Goal: Information Seeking & Learning: Learn about a topic

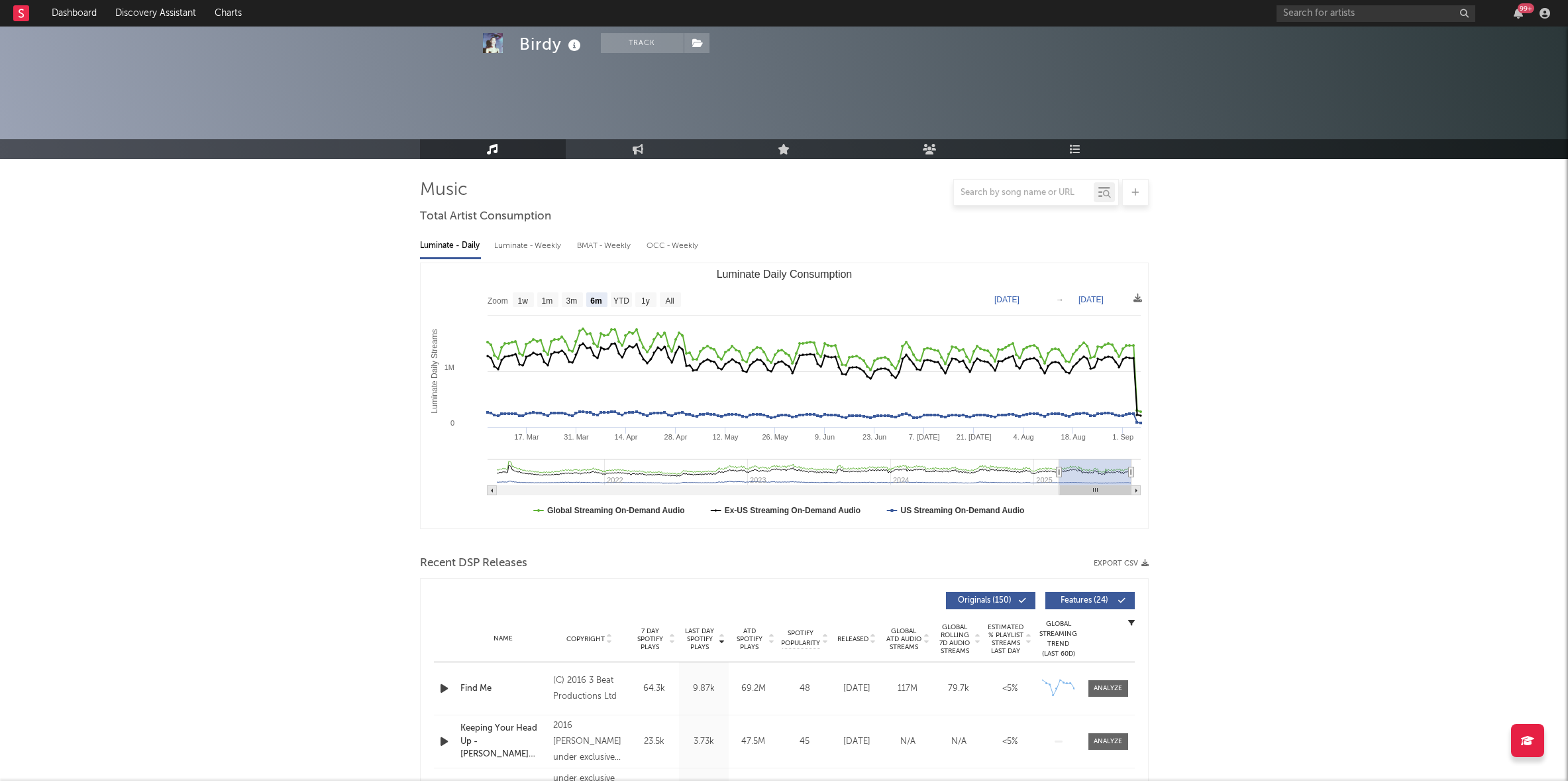
select select "6m"
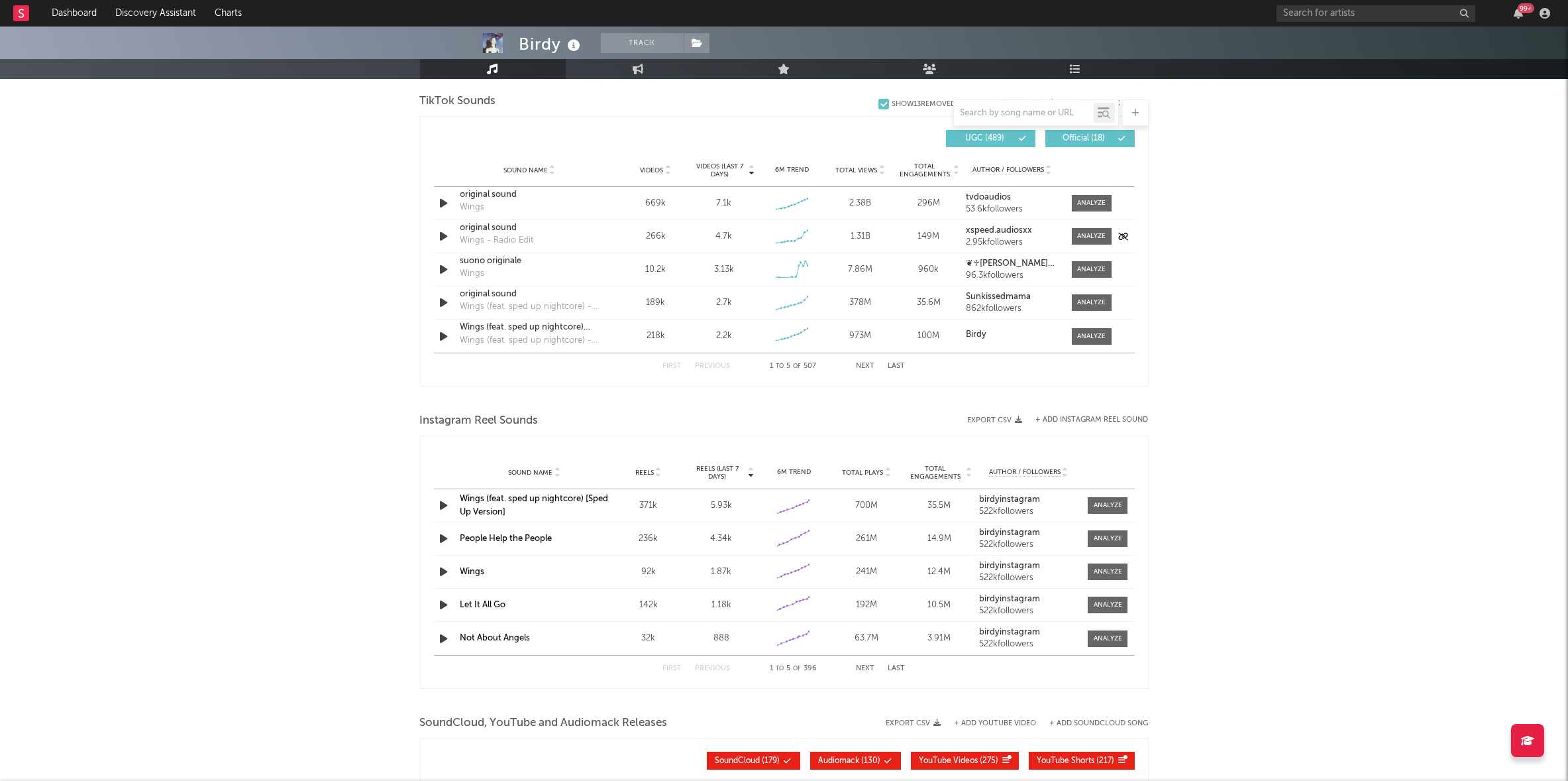
click at [495, 231] on div "original sound" at bounding box center [529, 228] width 138 height 13
click at [477, 259] on div "suono originale" at bounding box center [529, 260] width 138 height 13
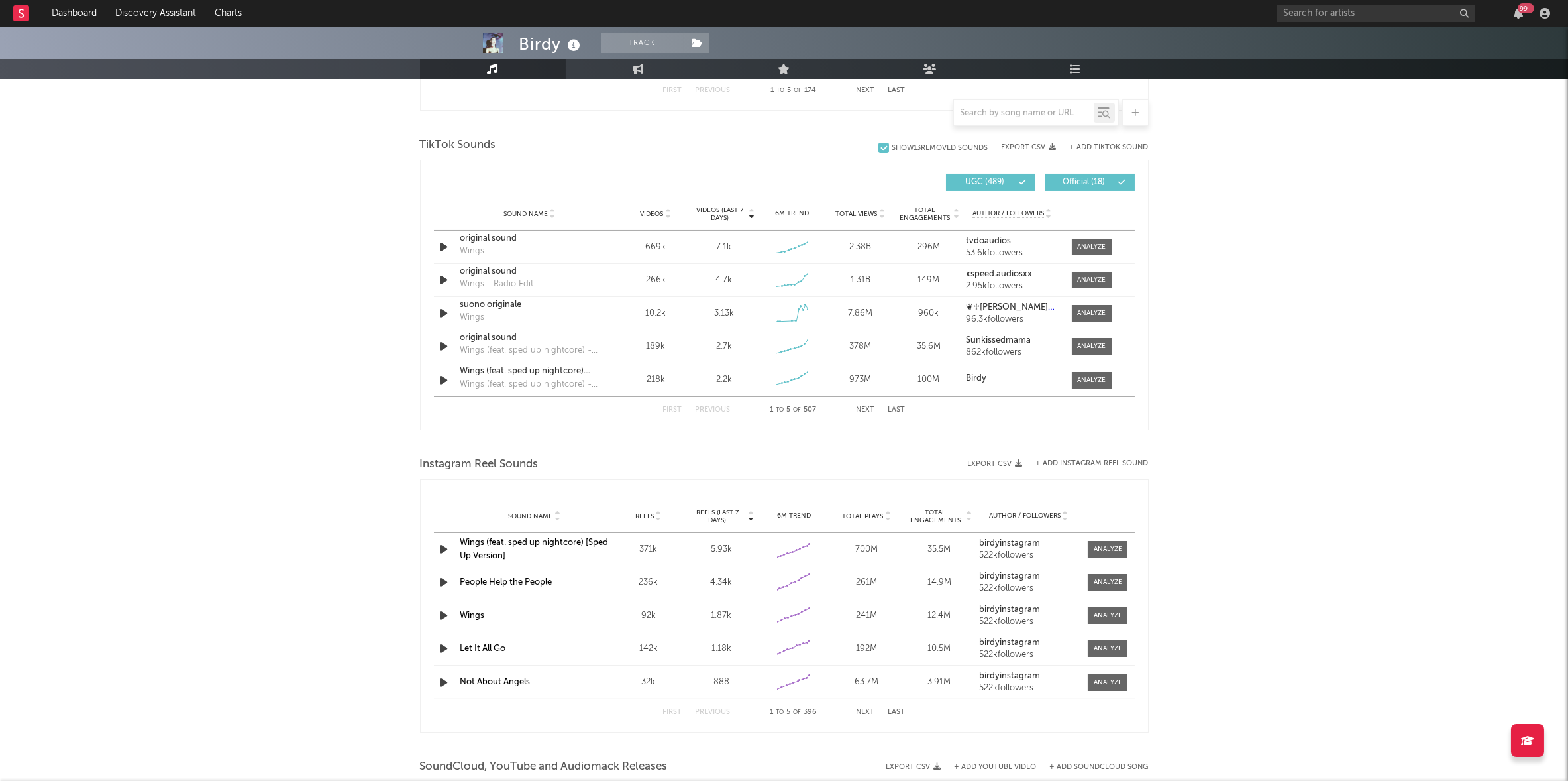
scroll to position [805, 0]
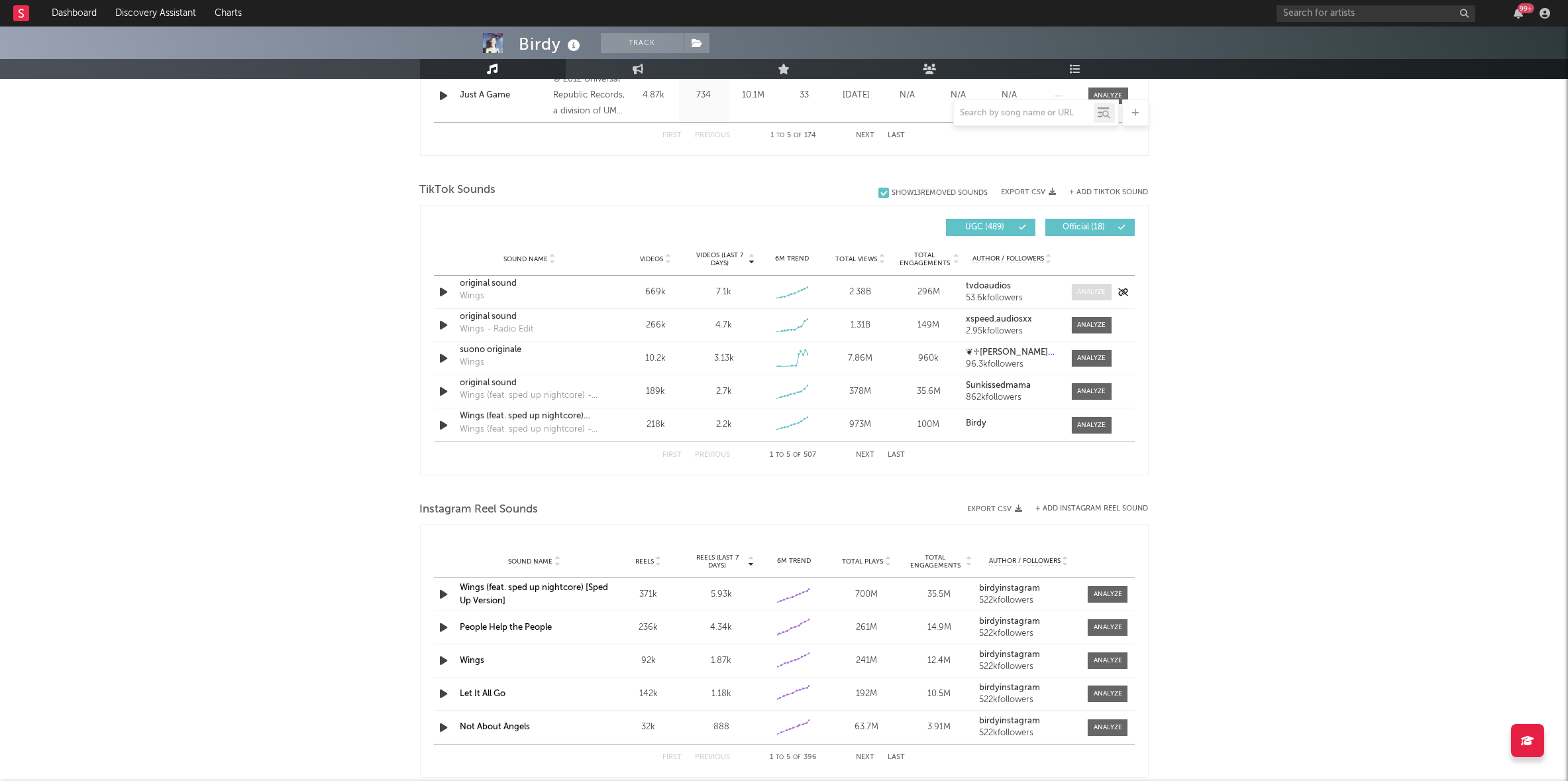
click at [1098, 289] on div at bounding box center [1091, 292] width 28 height 10
select select "6m"
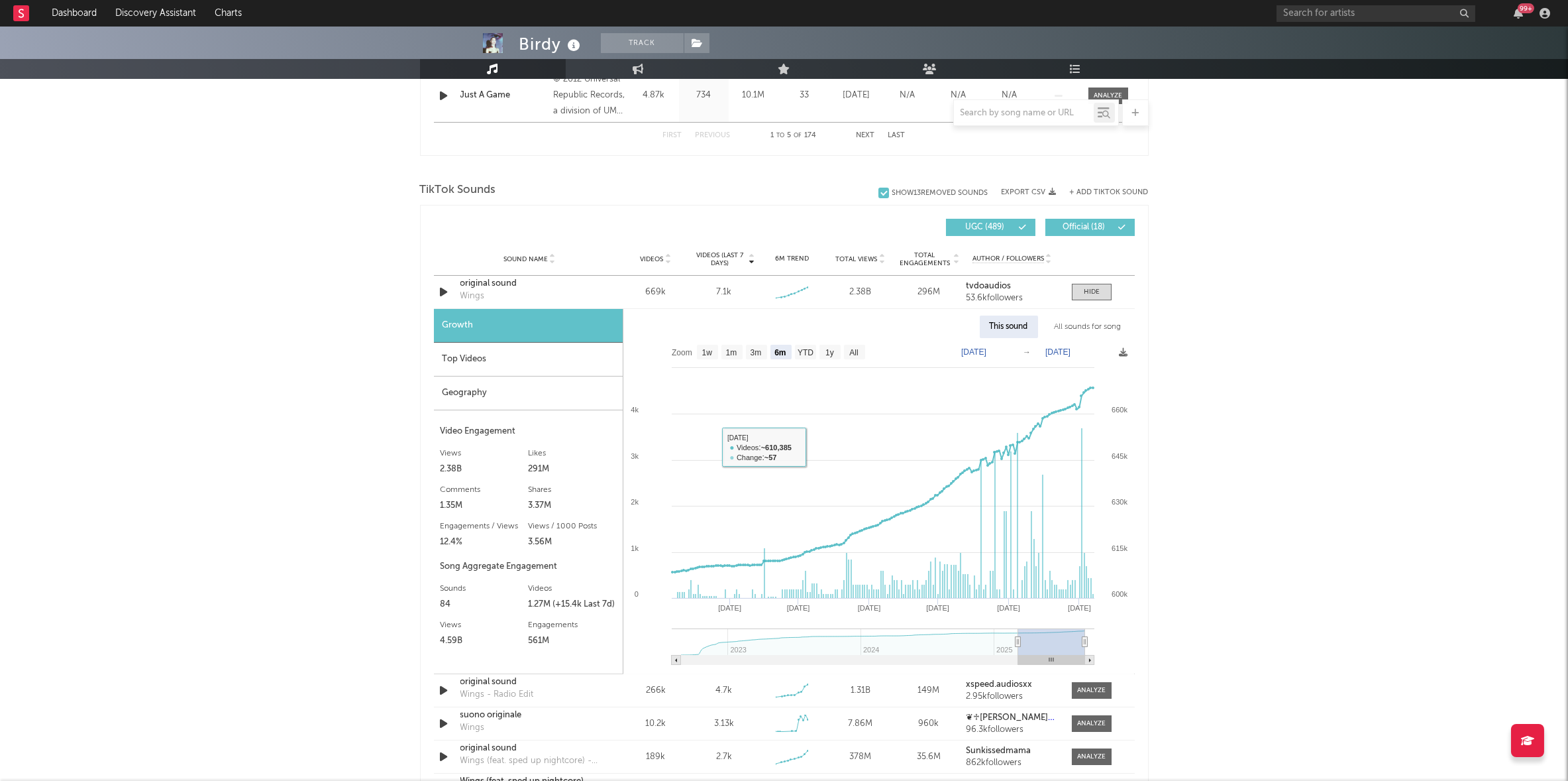
click at [512, 358] on div "Top Videos" at bounding box center [528, 359] width 189 height 34
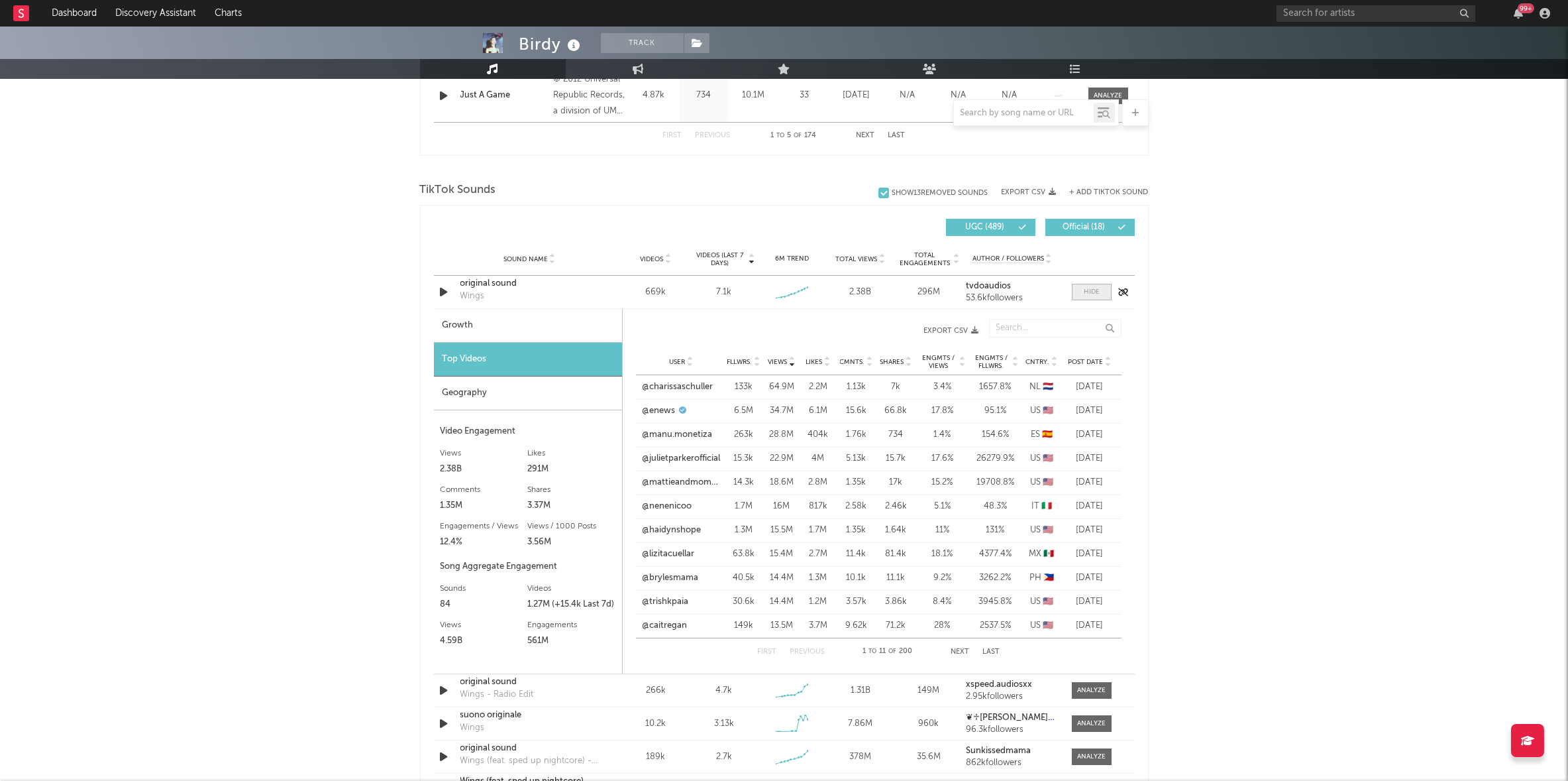
click at [1095, 291] on div at bounding box center [1091, 292] width 16 height 10
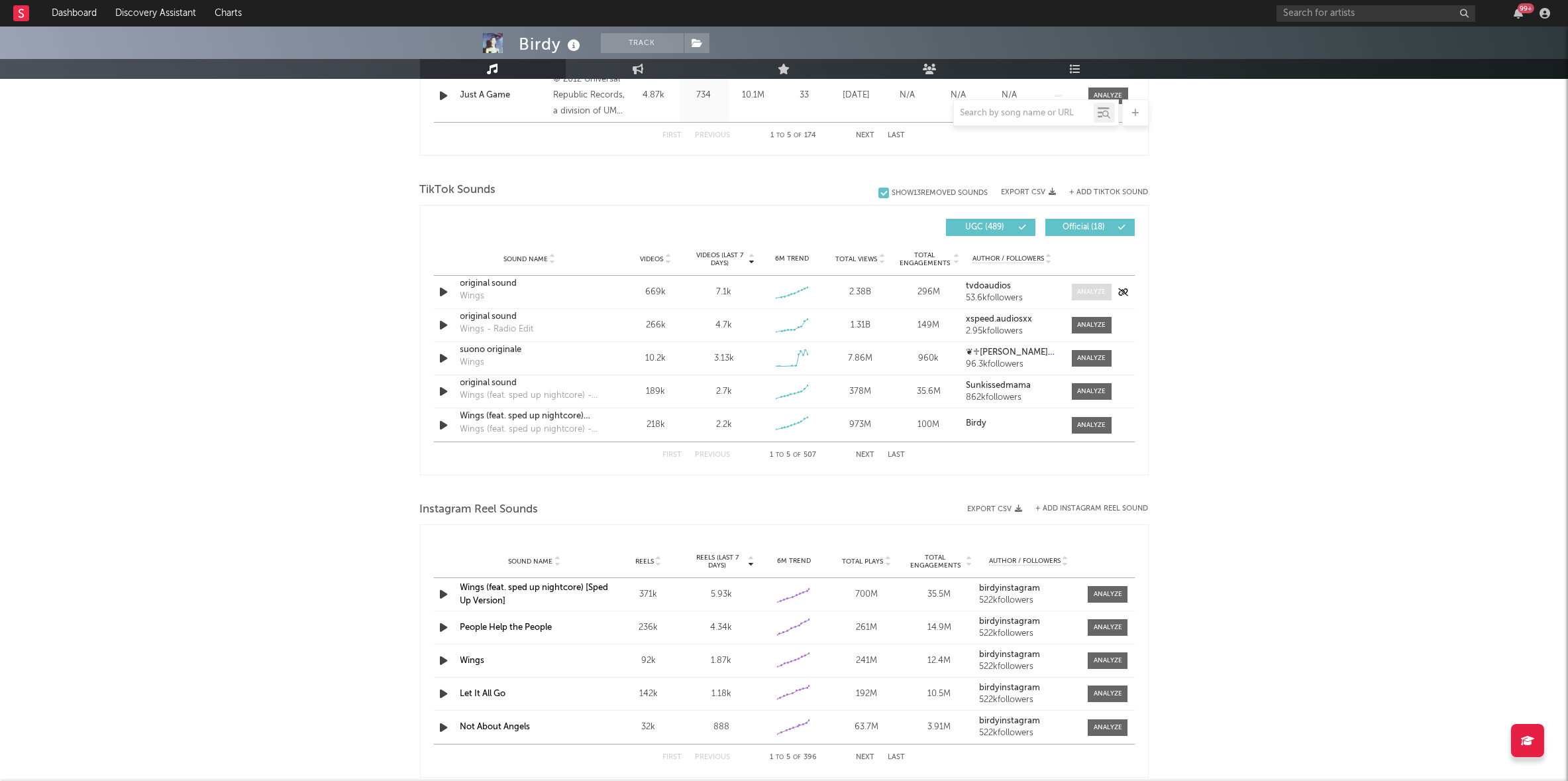
click at [1079, 290] on div at bounding box center [1091, 292] width 28 height 10
select select "6m"
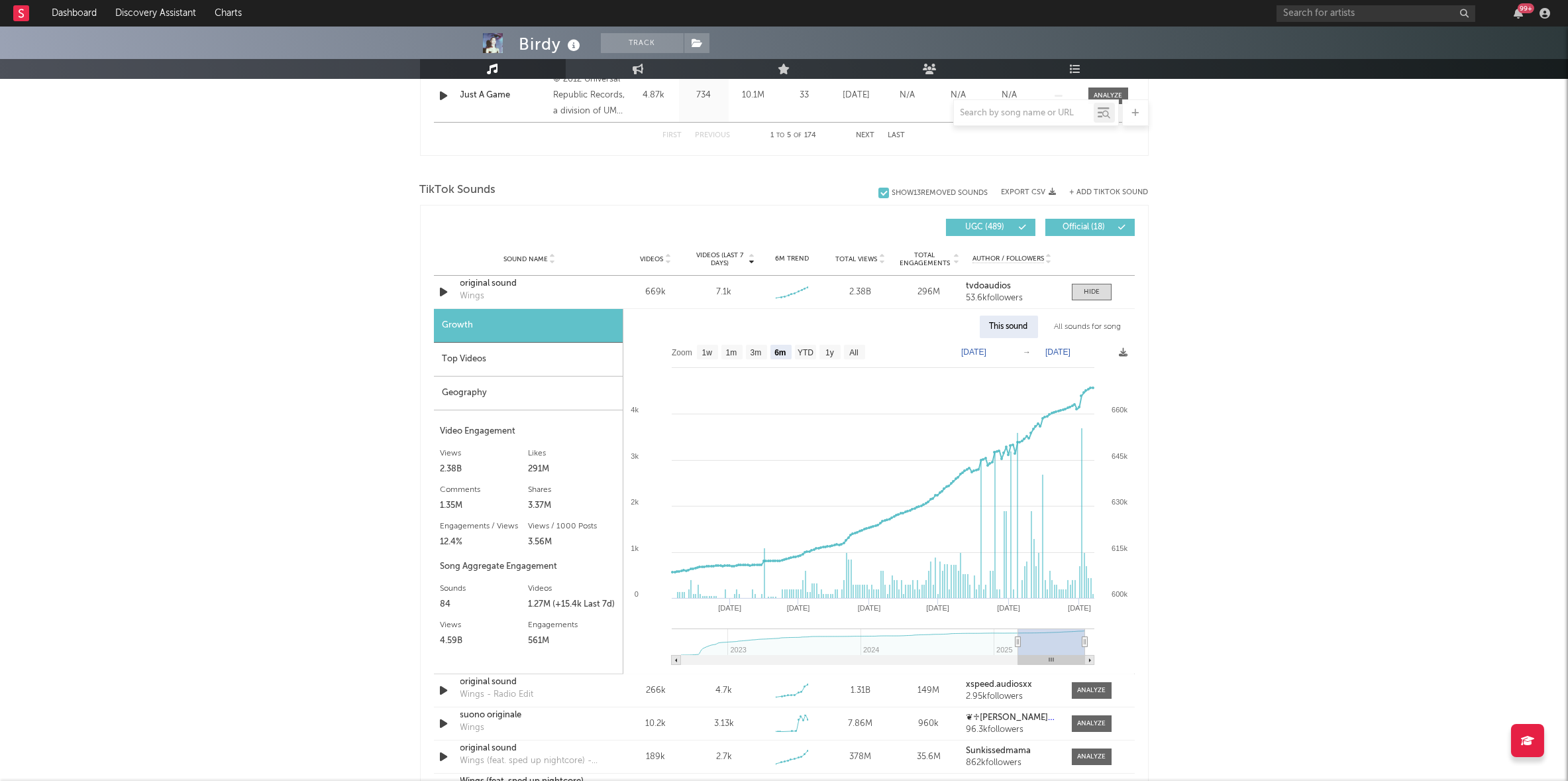
click at [514, 357] on div "Top Videos" at bounding box center [528, 359] width 189 height 34
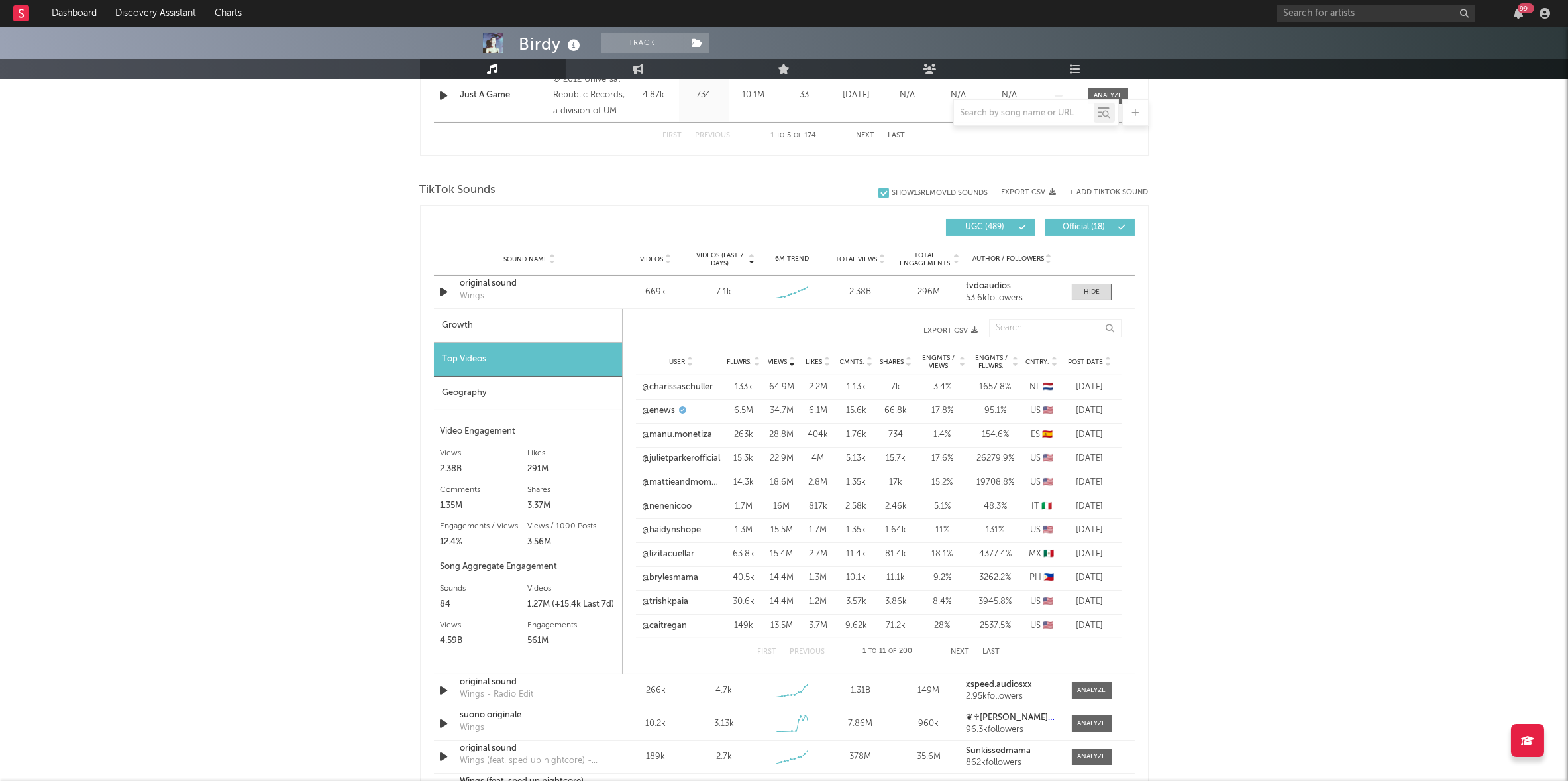
click at [1088, 360] on span "Post Date" at bounding box center [1086, 362] width 35 height 8
click at [669, 382] on link "@[GEOGRAPHIC_DATA]" at bounding box center [675, 387] width 65 height 13
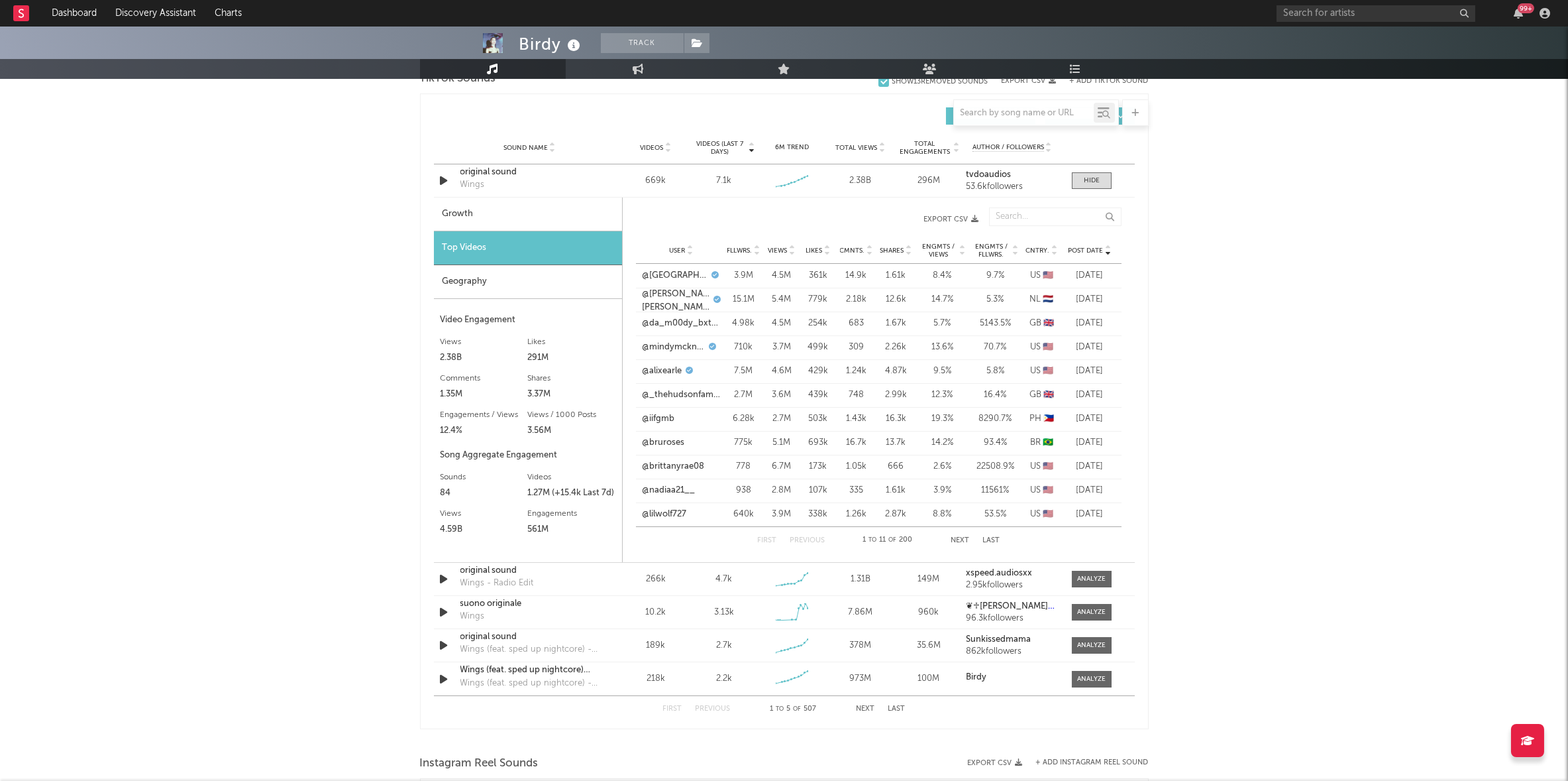
scroll to position [918, 0]
click at [681, 293] on link "@[PERSON_NAME].[PERSON_NAME]" at bounding box center [676, 300] width 68 height 26
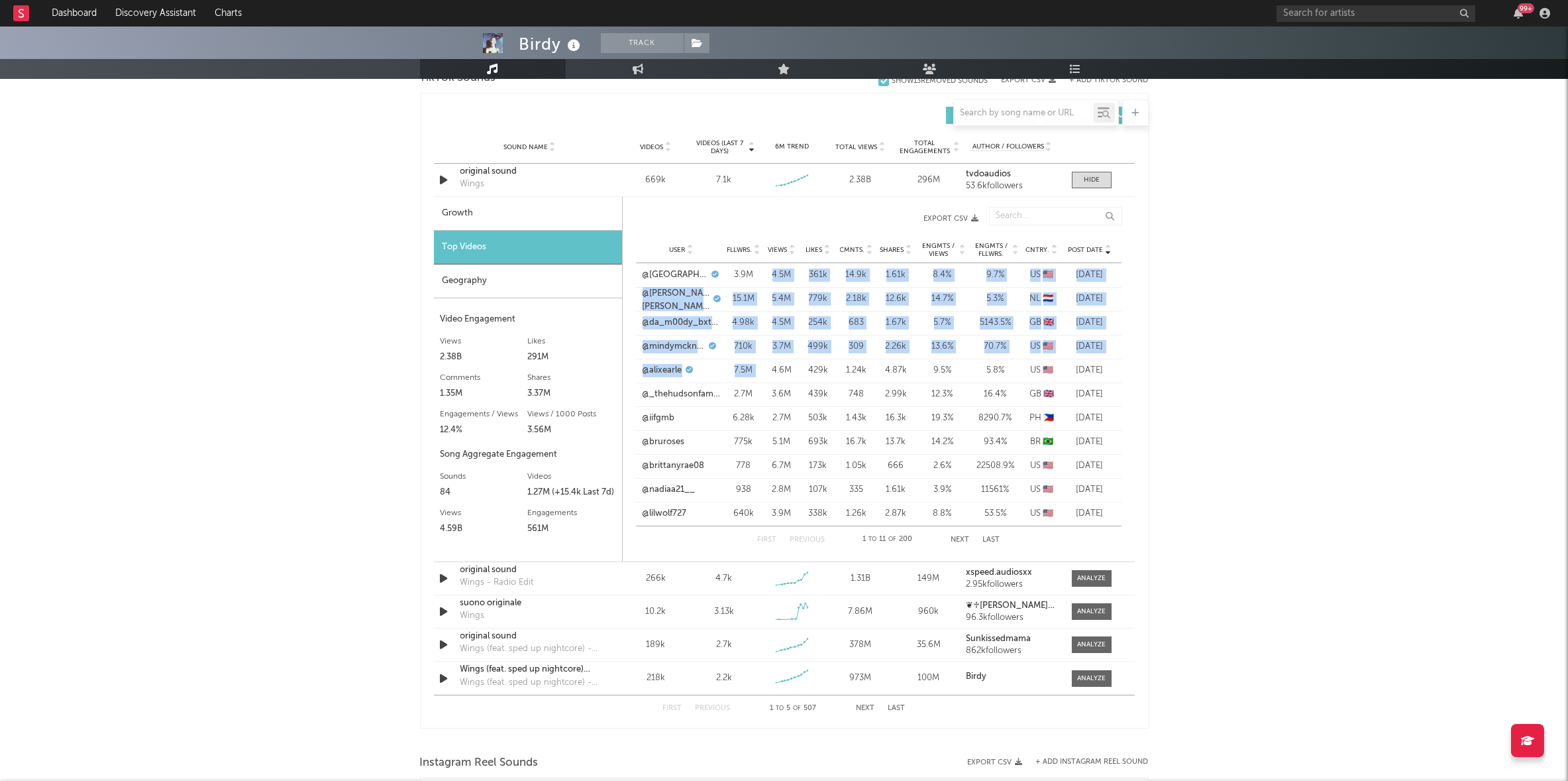
drag, startPoint x: 768, startPoint y: 272, endPoint x: 793, endPoint y: 376, distance: 107.0
click at [780, 360] on div "User @kaylathayla Fllwrs. 3.9M Views 4.5M Likes 361k Cmnts. 14.9k Shares 1.61k …" at bounding box center [879, 394] width 486 height 263
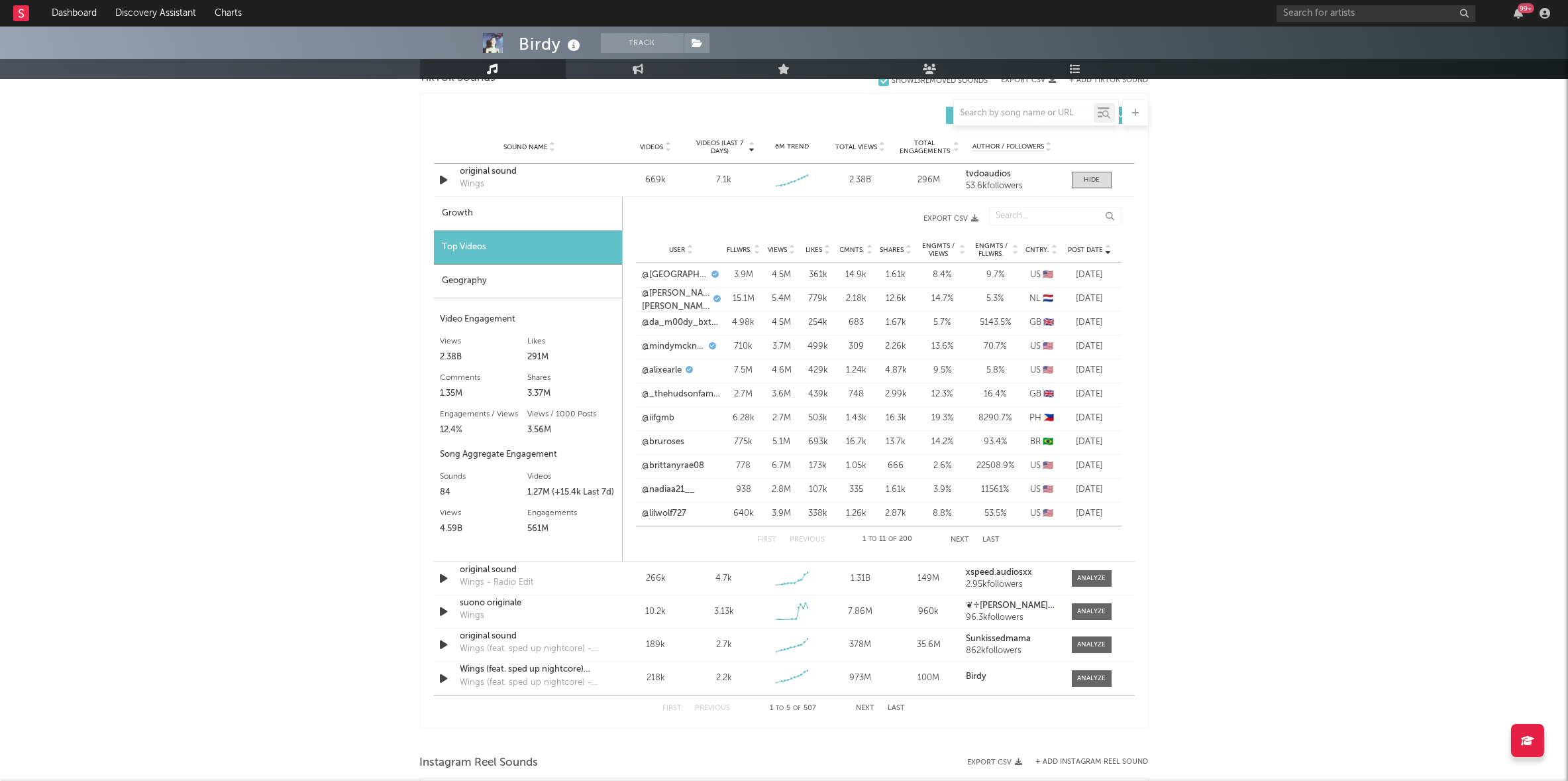
click at [793, 376] on div "User @[PERSON_NAME]. 7.5M Views 4.6M Likes 429k Cmnts. 1.24k Shares 4.87k Engmt…" at bounding box center [879, 370] width 486 height 24
click at [659, 272] on link "@[GEOGRAPHIC_DATA]" at bounding box center [675, 274] width 65 height 13
click at [672, 296] on link "@[PERSON_NAME].[PERSON_NAME]" at bounding box center [676, 300] width 68 height 26
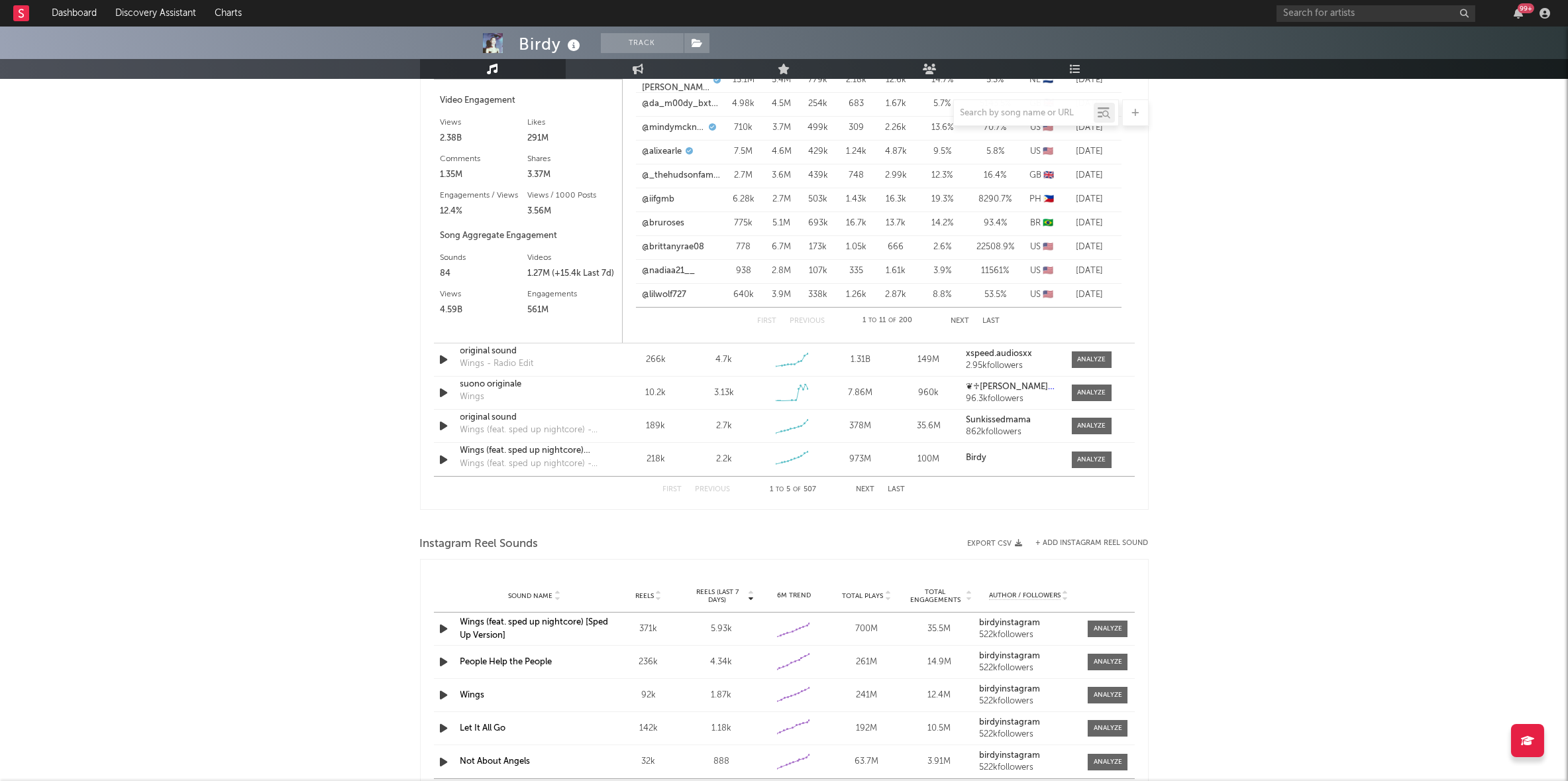
scroll to position [1133, 0]
click at [1104, 363] on div at bounding box center [1091, 363] width 28 height 10
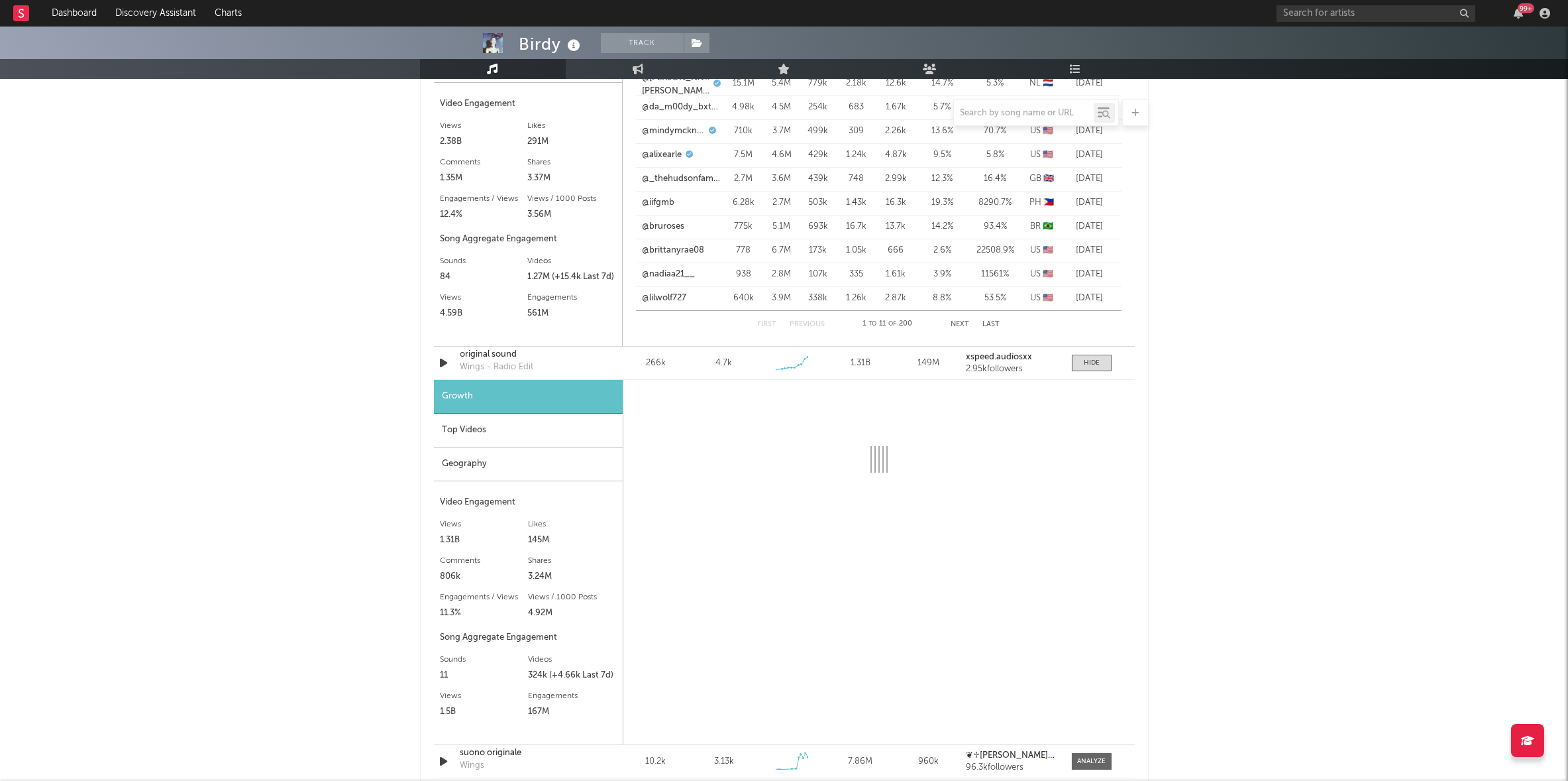
click at [508, 425] on div "Top Videos" at bounding box center [528, 430] width 189 height 34
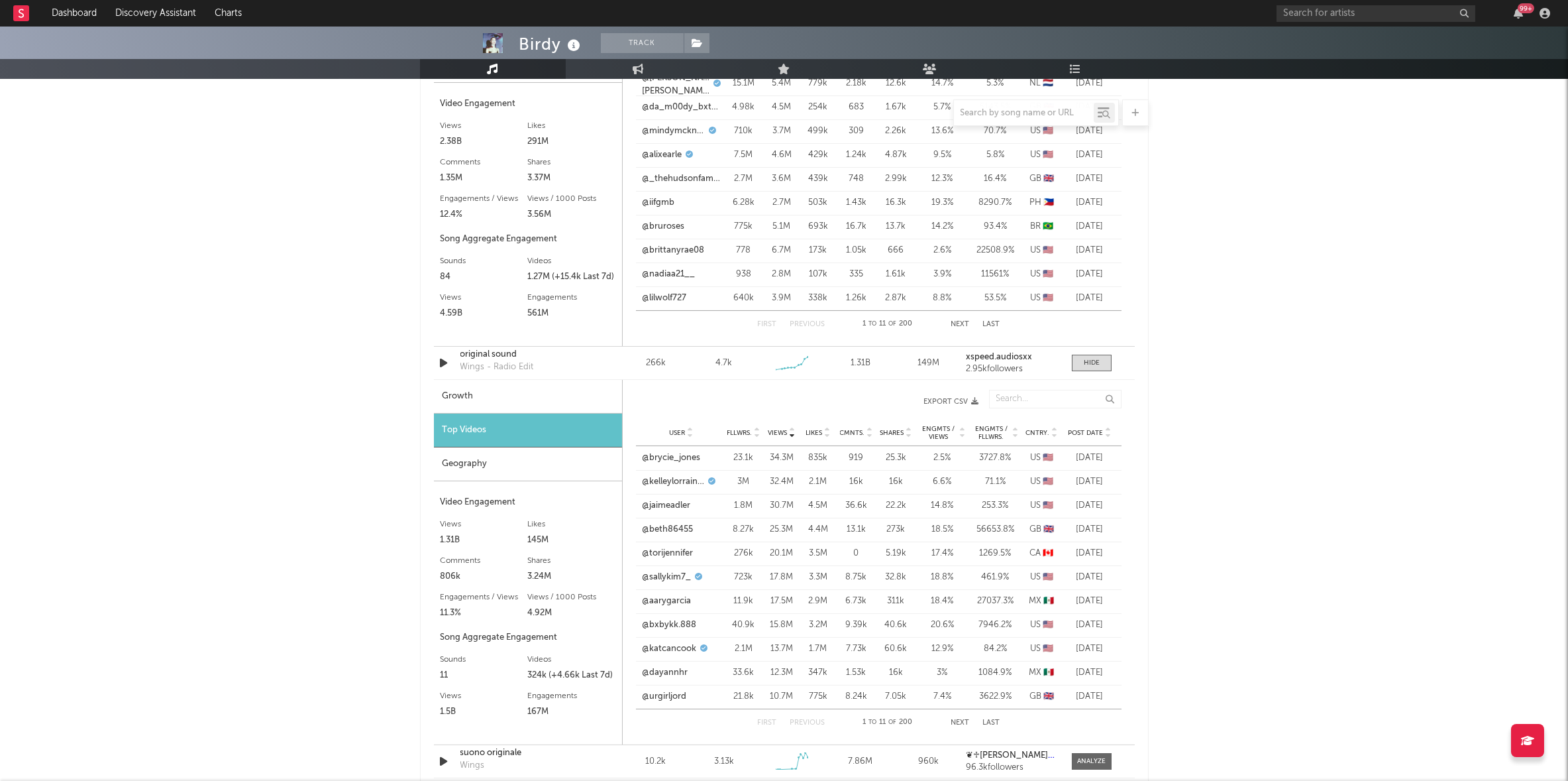
click at [1093, 431] on span "Post Date" at bounding box center [1086, 432] width 35 height 8
click at [678, 482] on link "@kelleylorraine_" at bounding box center [673, 481] width 63 height 13
click at [665, 458] on link "@[PERSON_NAME].g960" at bounding box center [681, 459] width 78 height 13
click at [659, 503] on link "@[PERSON_NAME].atoccsa" at bounding box center [676, 507] width 67 height 13
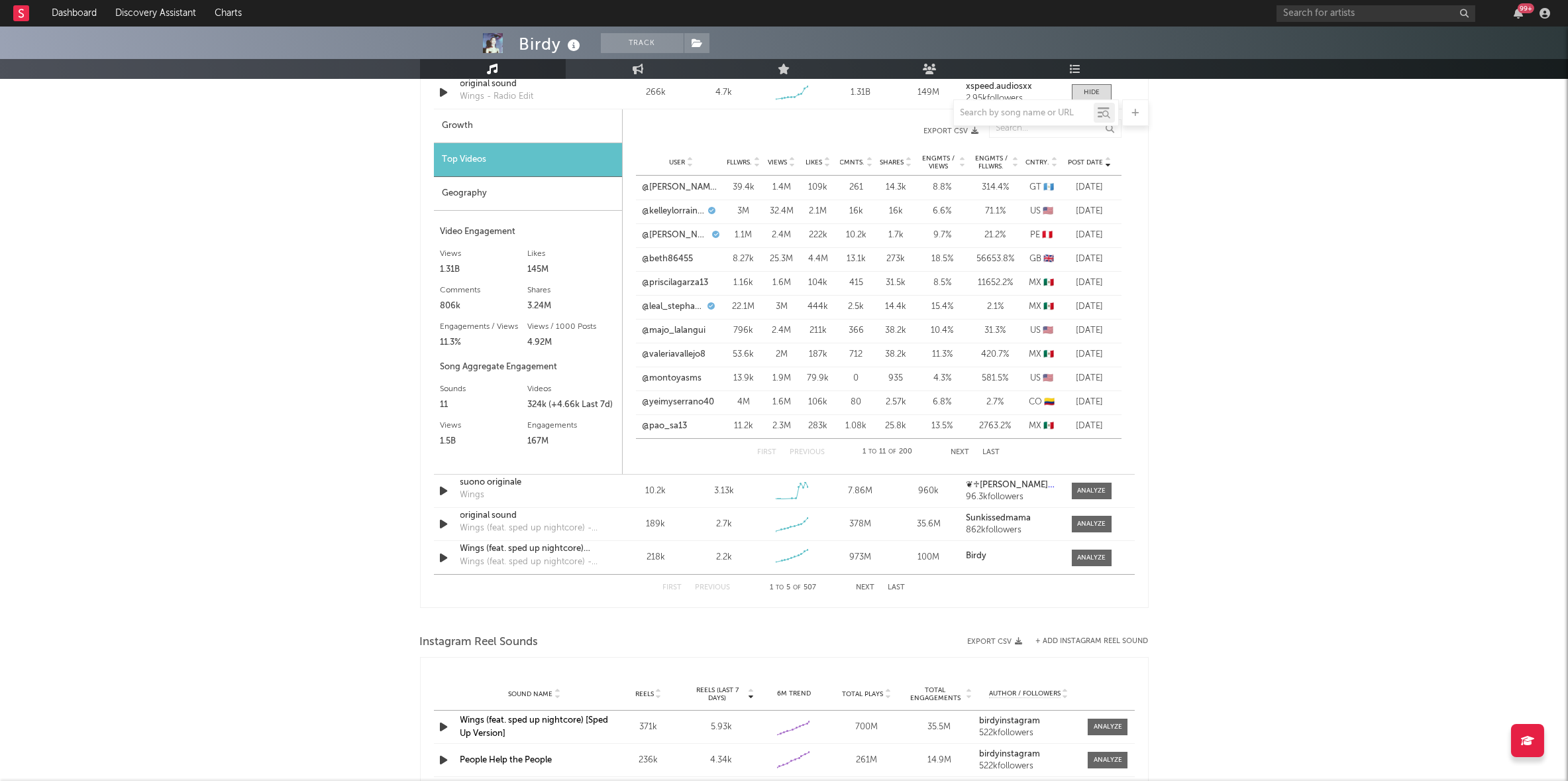
scroll to position [1406, 0]
click at [1085, 485] on div at bounding box center [1091, 489] width 28 height 10
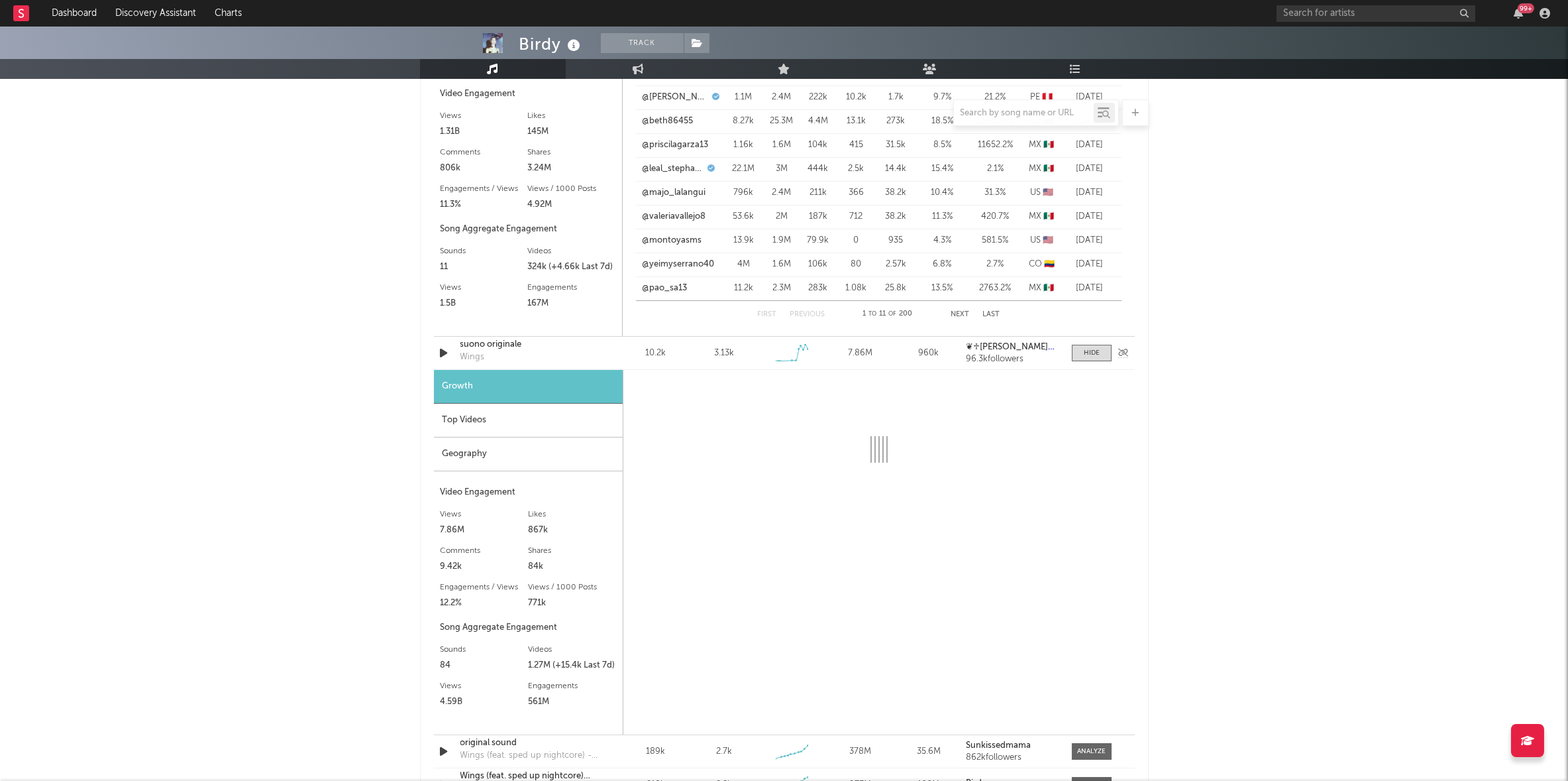
select select "1w"
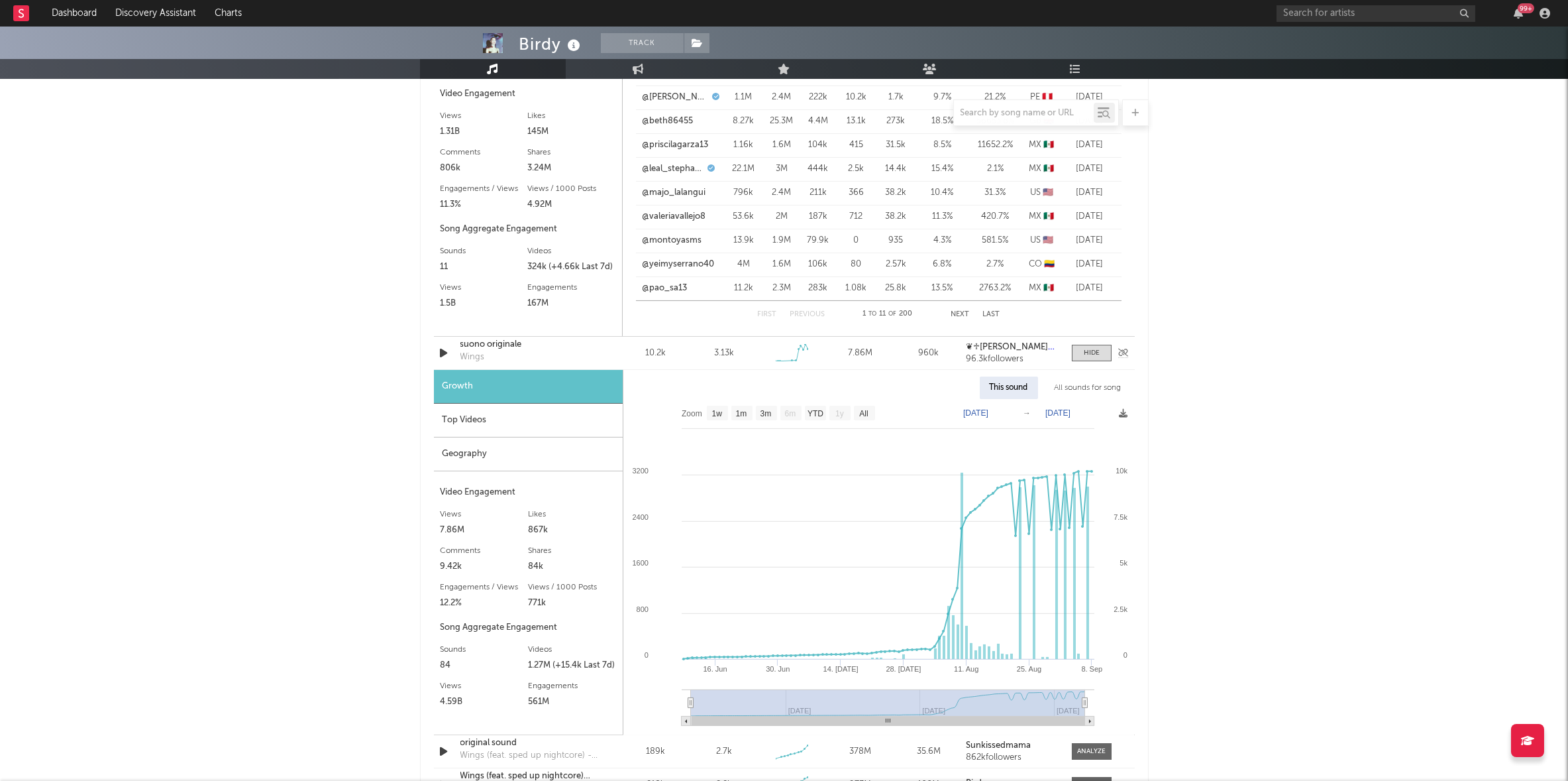
scroll to position [1607, 0]
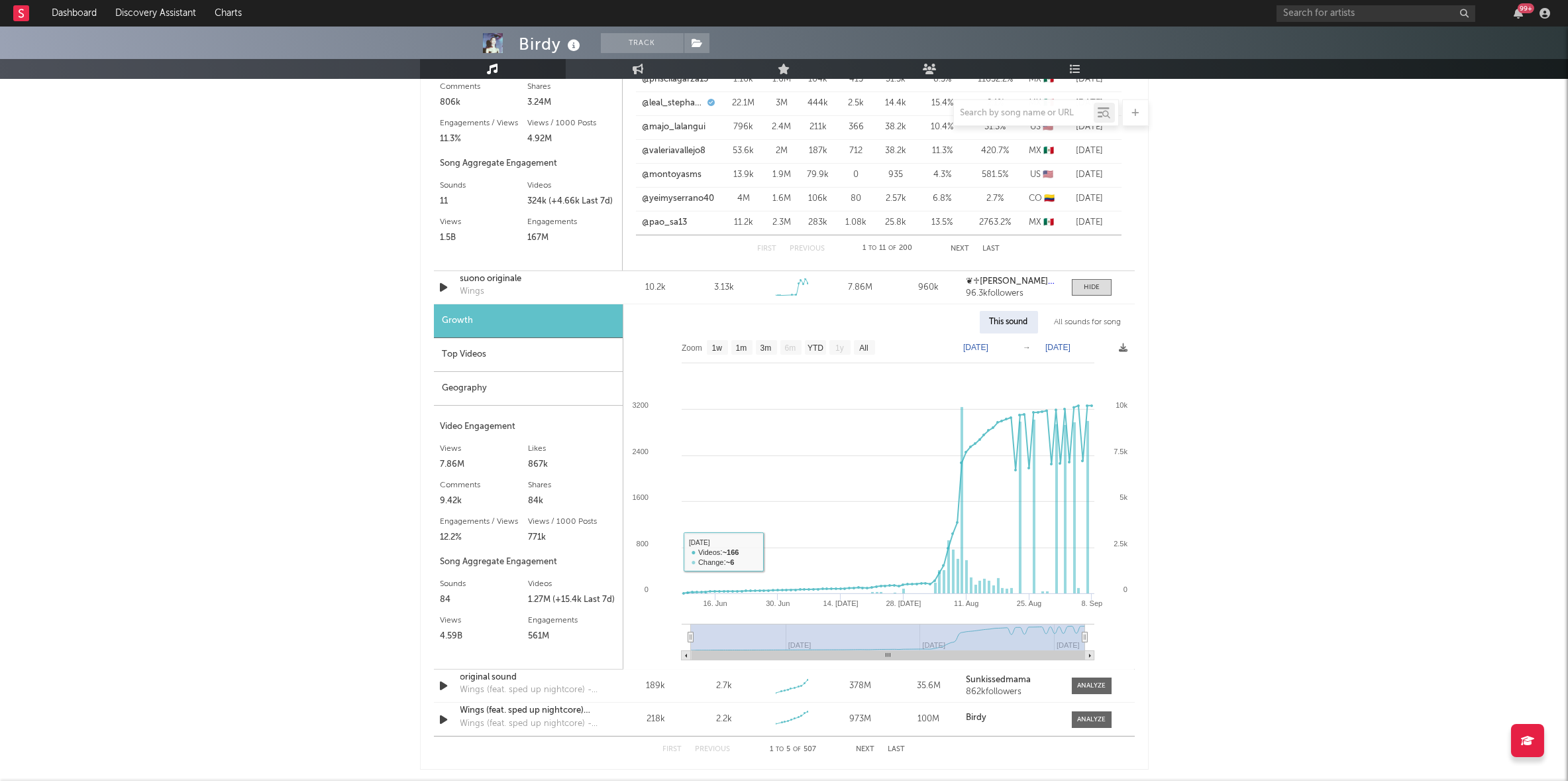
click at [510, 344] on div "Top Videos" at bounding box center [528, 354] width 189 height 34
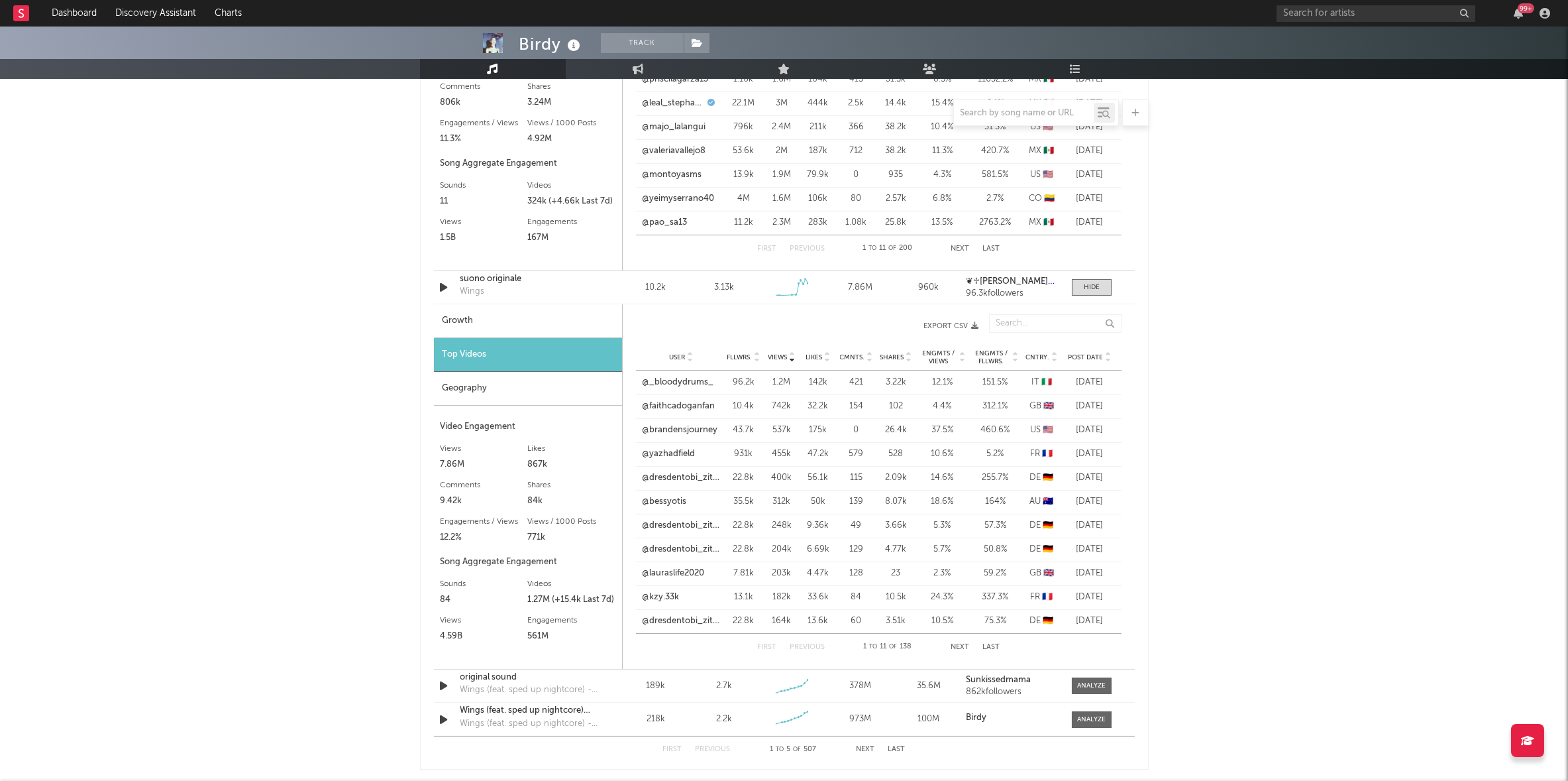
click at [1085, 357] on span "Post Date" at bounding box center [1086, 357] width 35 height 8
click at [687, 452] on link "@dresdentobi_zitate" at bounding box center [681, 454] width 78 height 13
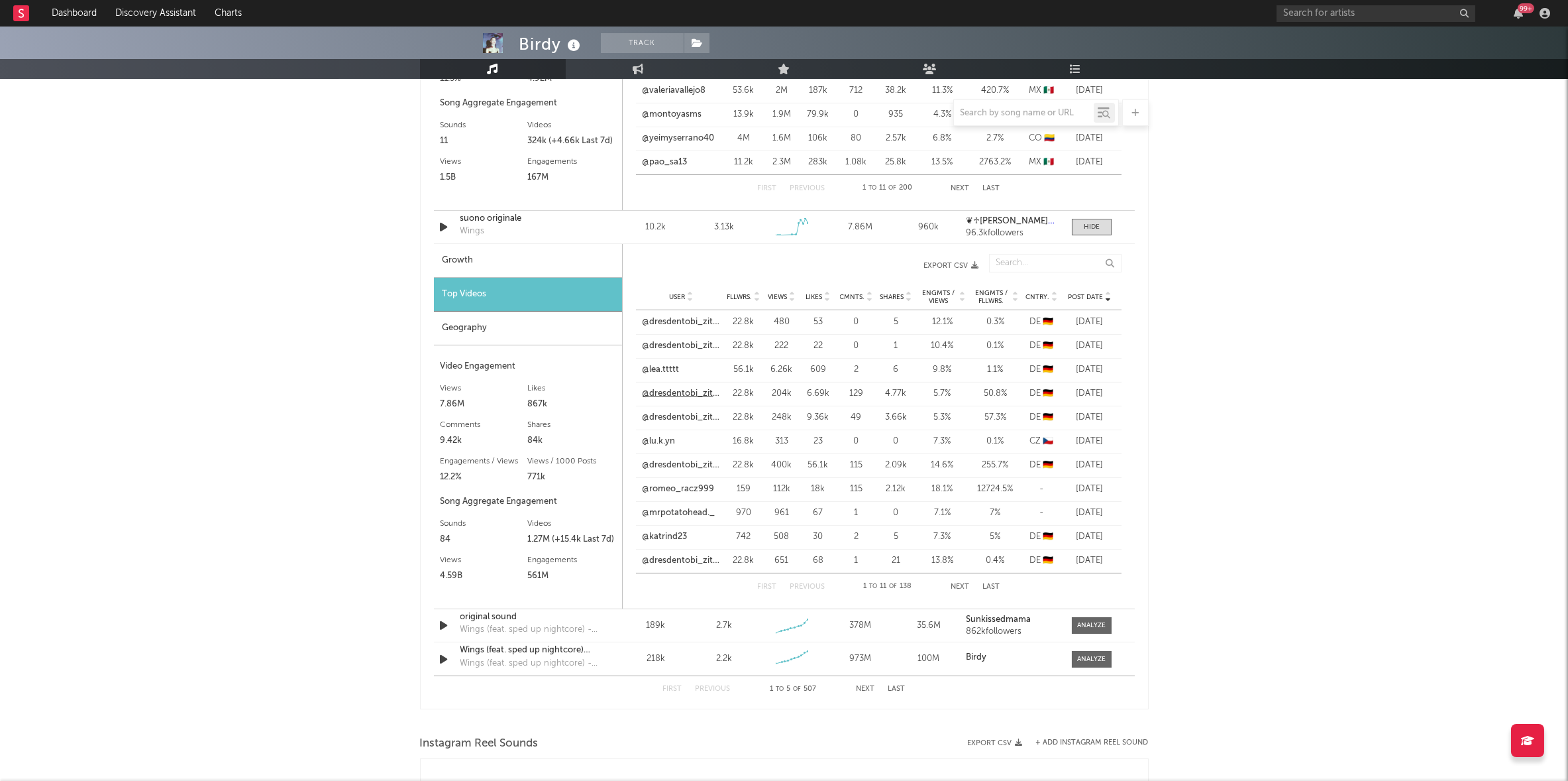
scroll to position [1682, 0]
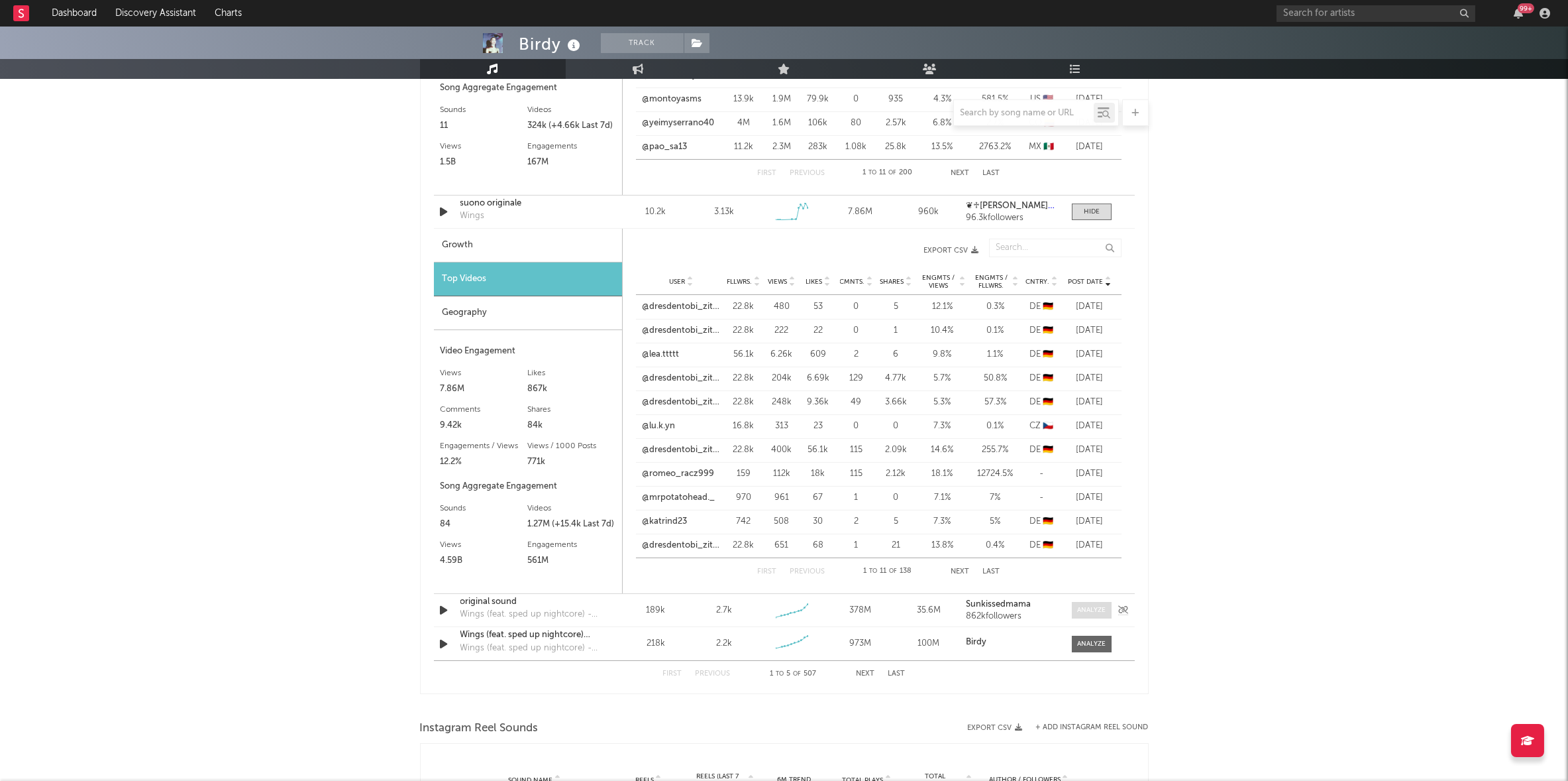
click at [1074, 607] on span at bounding box center [1091, 610] width 40 height 16
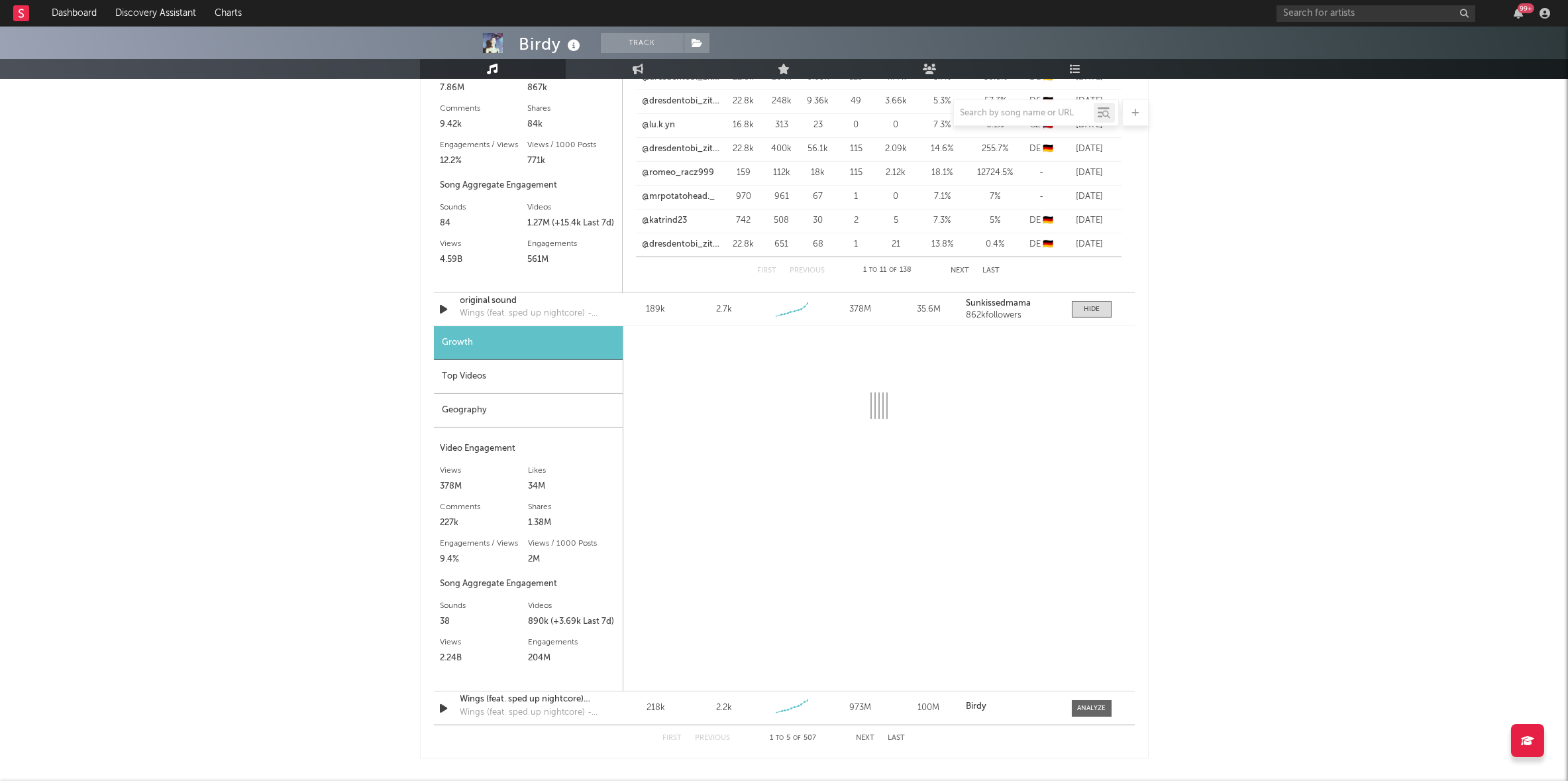
scroll to position [1719, 0]
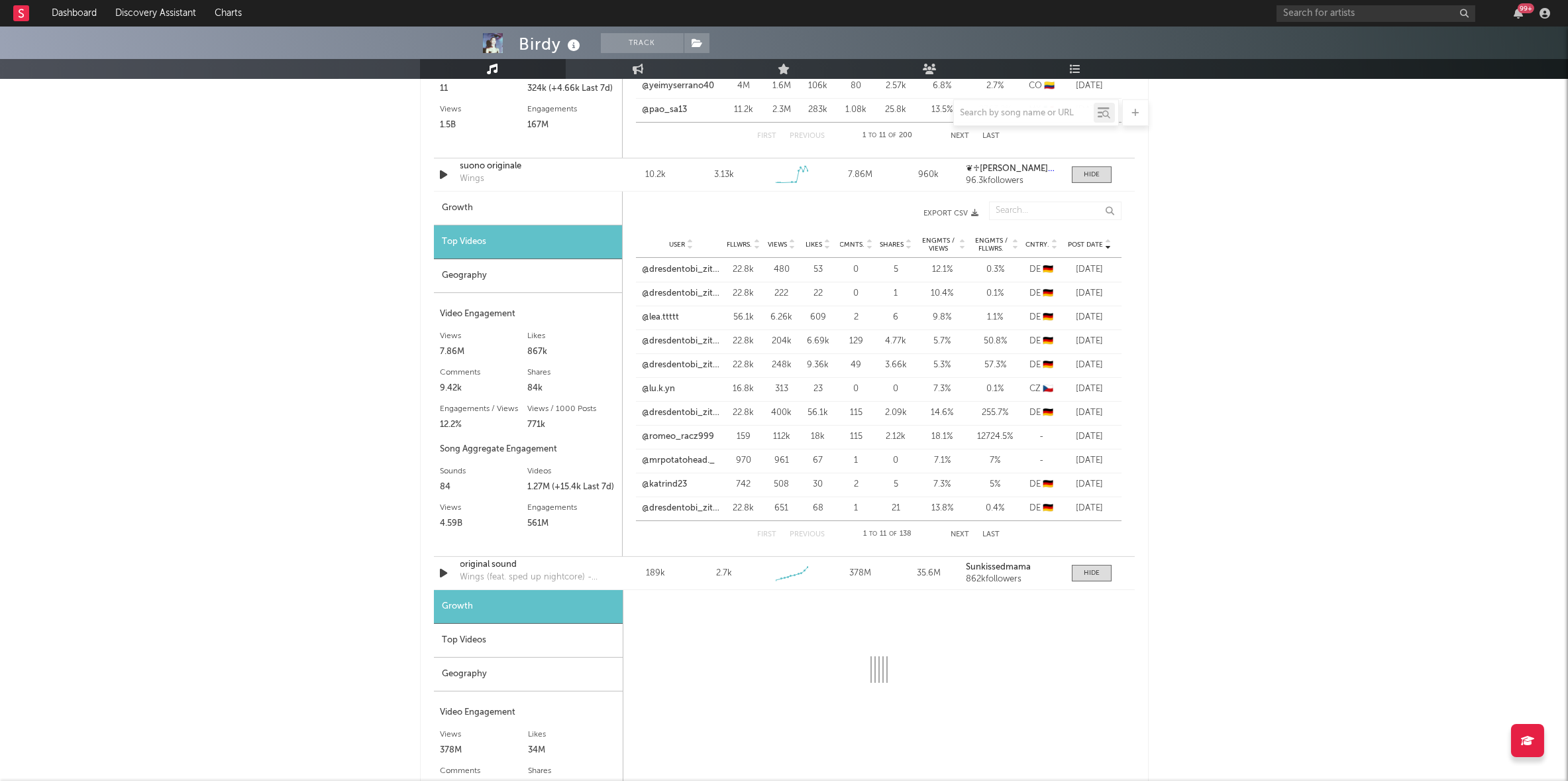
click at [496, 272] on div "Geography" at bounding box center [527, 276] width 188 height 34
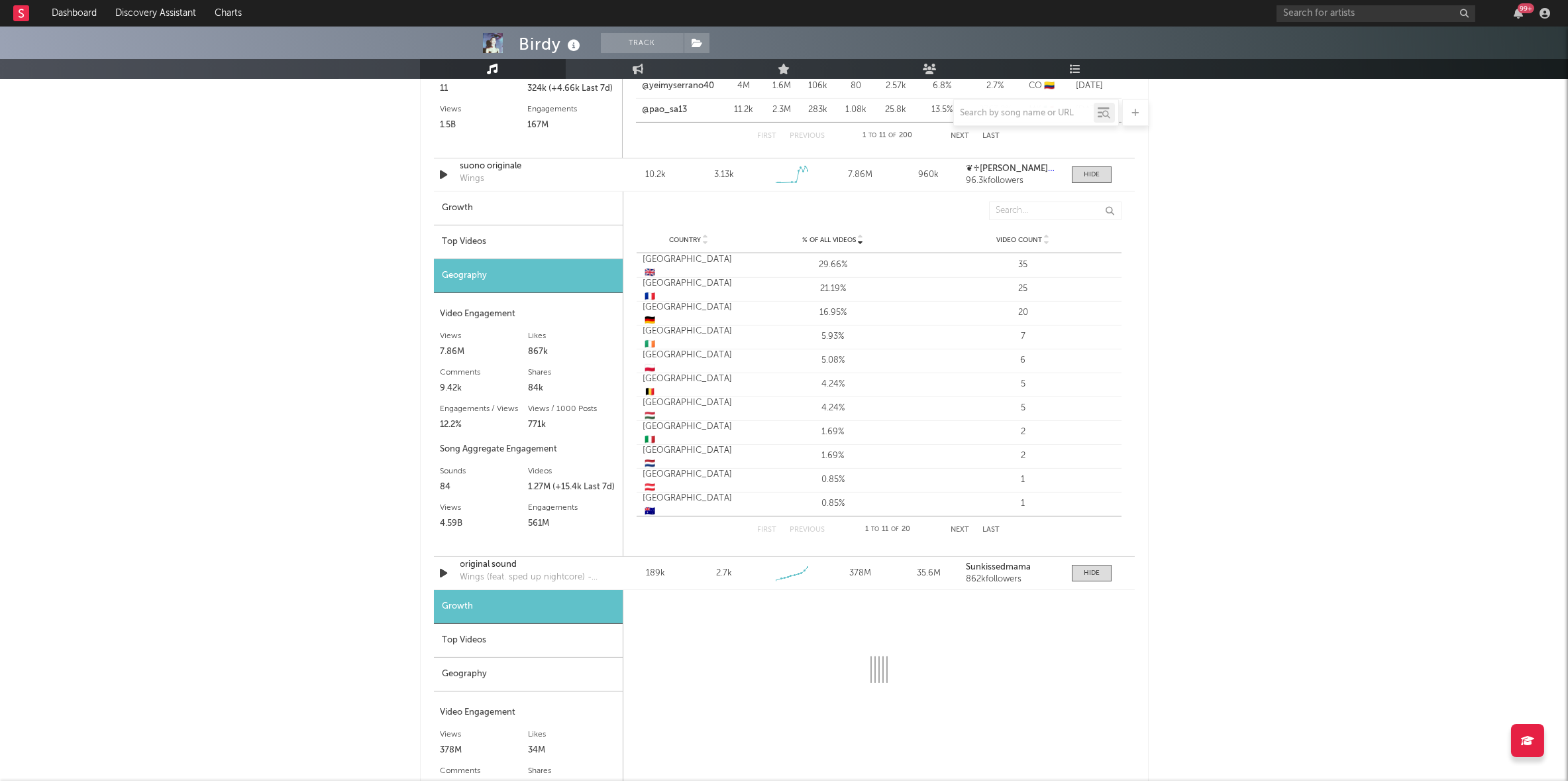
select select "6m"
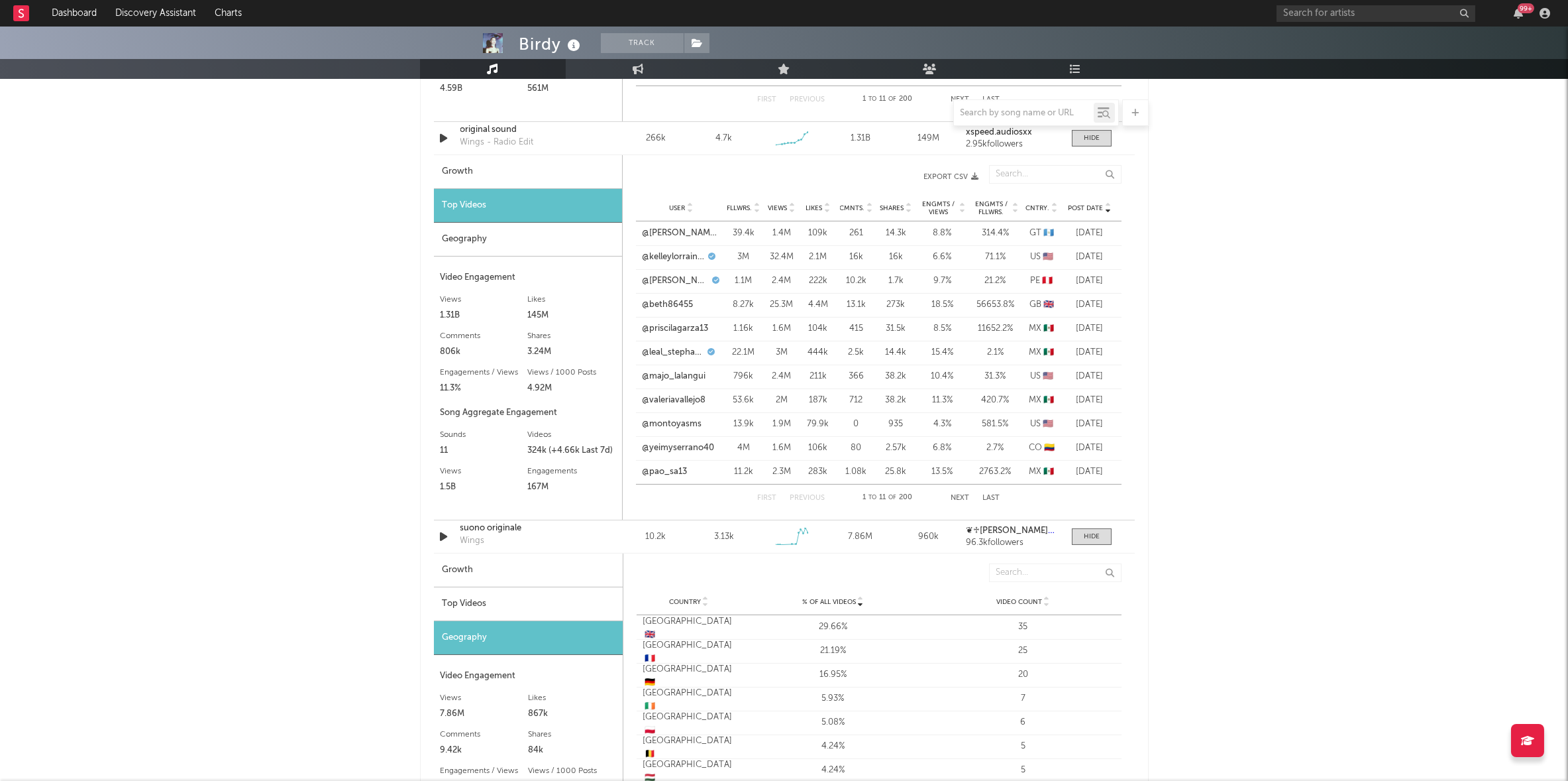
click at [491, 232] on div "Geography" at bounding box center [527, 239] width 188 height 34
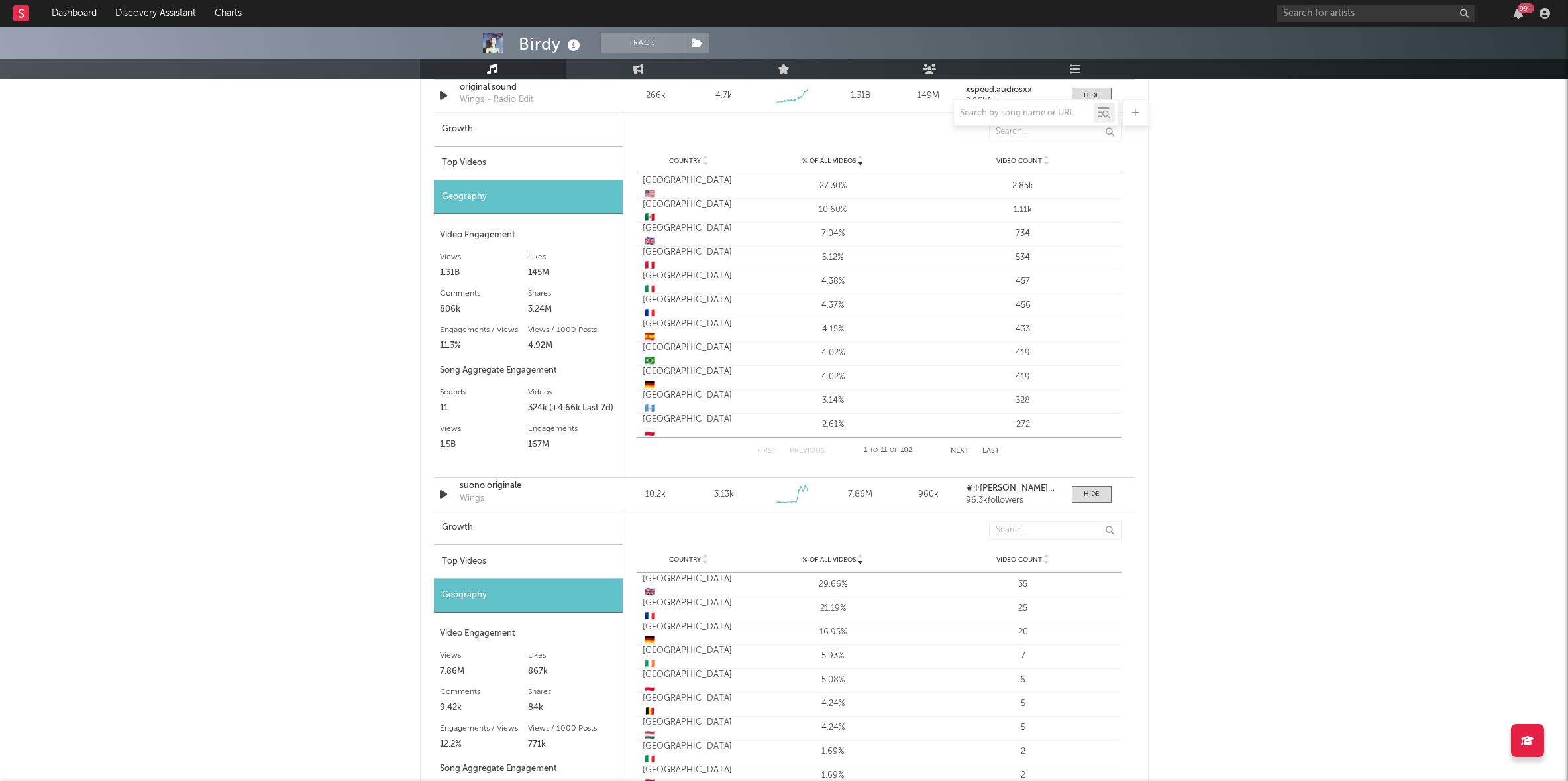
click at [511, 147] on div "Top Videos" at bounding box center [528, 163] width 189 height 34
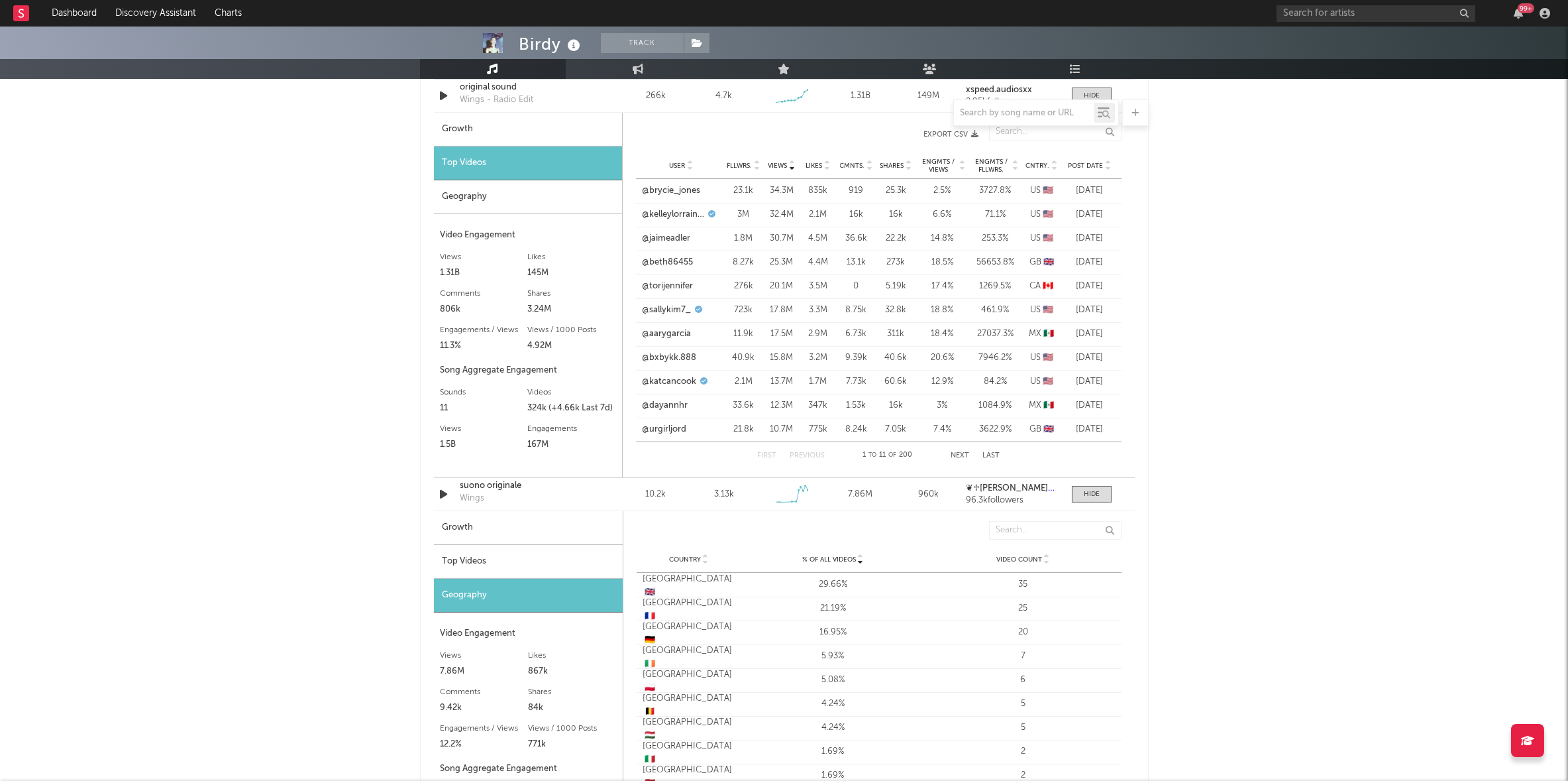
scroll to position [1400, 0]
click at [511, 158] on div "Top Videos" at bounding box center [527, 163] width 188 height 34
click at [1084, 157] on div "User Fllwrs. Views Likes Cmnts. Shares Engmts / Views Engmts / Fllwrs. Cntry. P…" at bounding box center [879, 166] width 486 height 27
click at [1084, 162] on span "Post Date" at bounding box center [1086, 166] width 35 height 8
click at [497, 559] on div "Top Videos" at bounding box center [528, 562] width 189 height 34
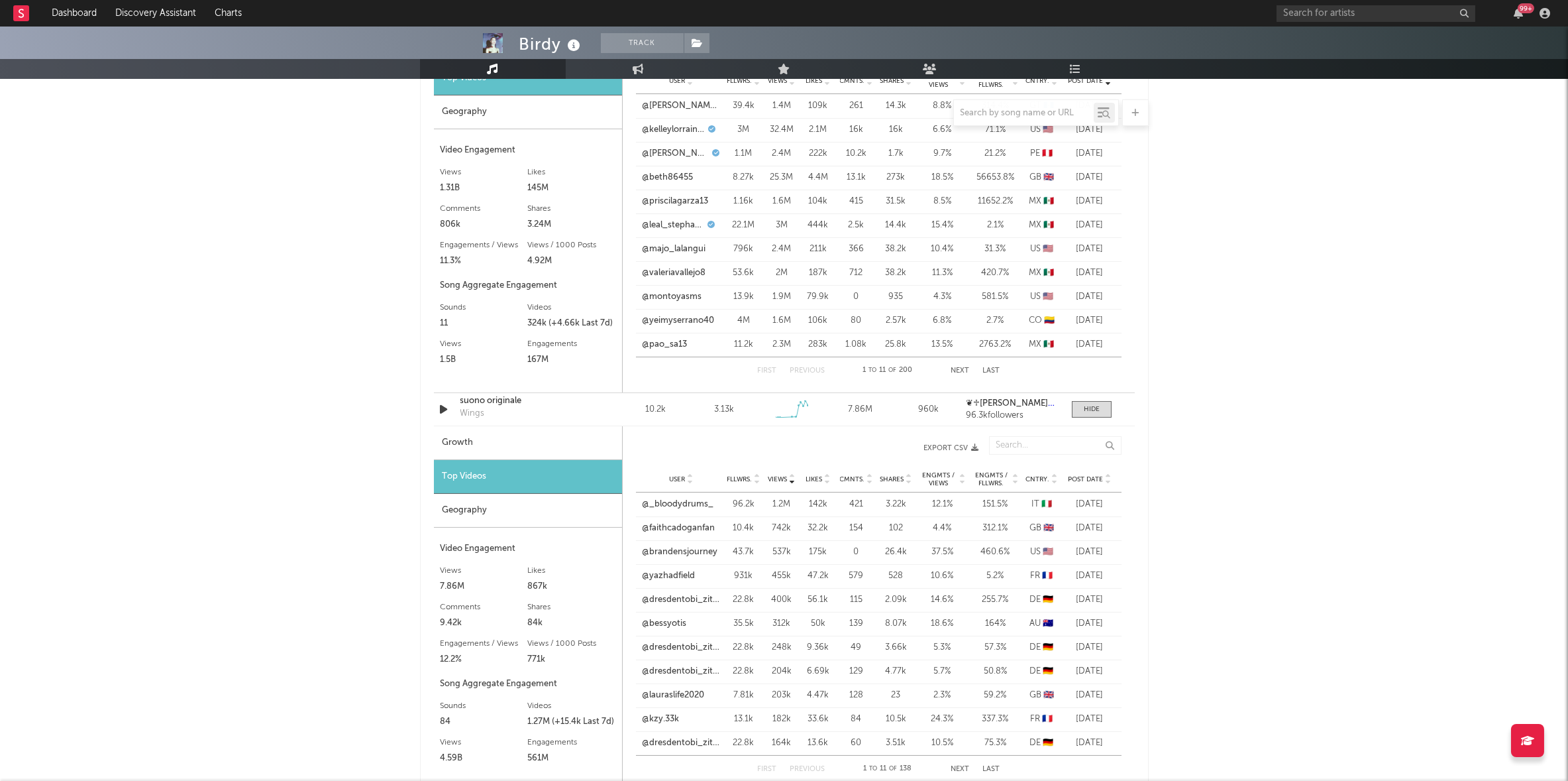
scroll to position [1498, 0]
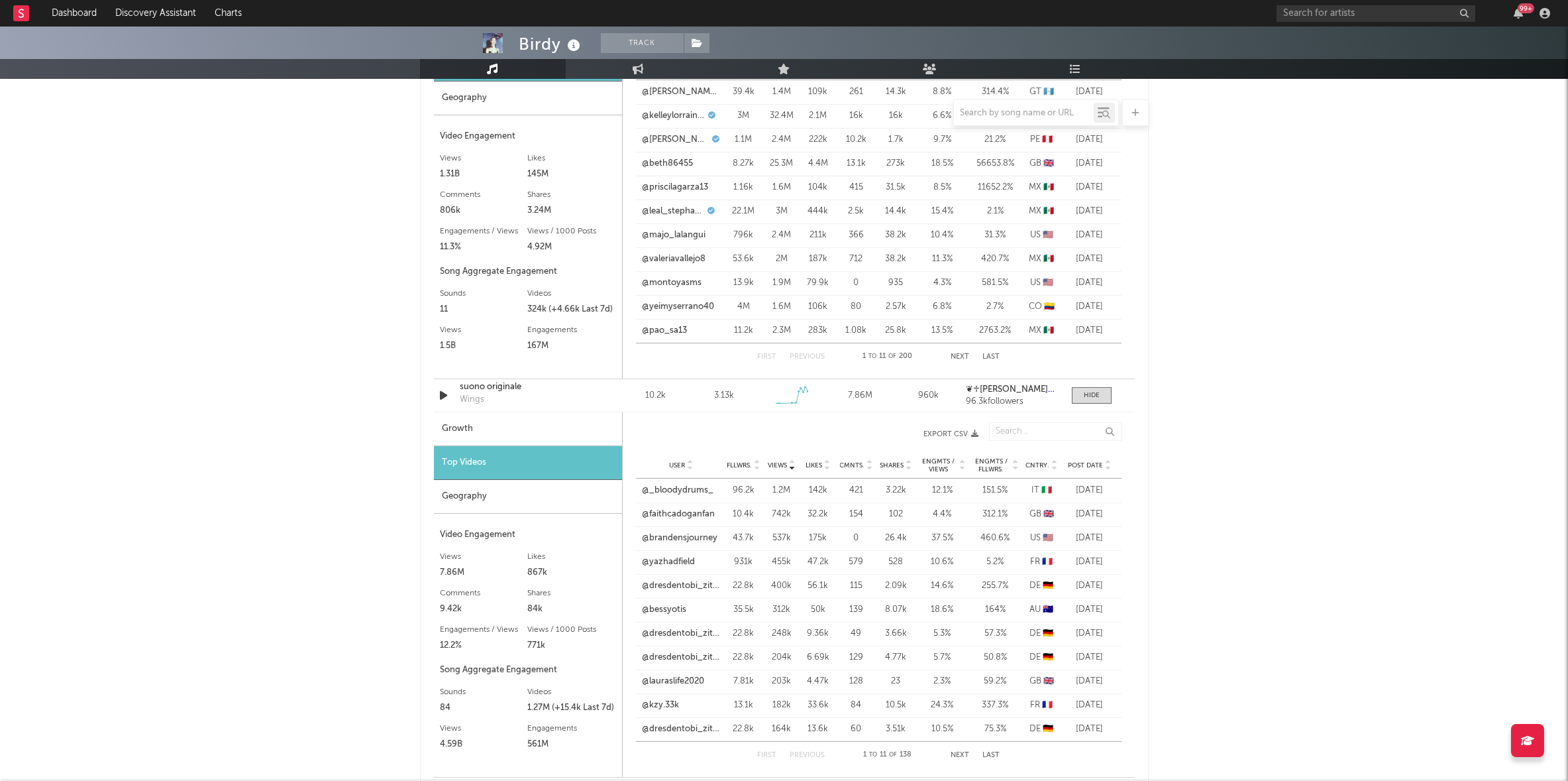
click at [1084, 454] on div "User Fllwrs. Views Likes Cmnts. Shares Engmts / Views Engmts / Fllwrs. Cntry. P…" at bounding box center [879, 465] width 486 height 27
click at [1084, 460] on div "Post Date" at bounding box center [1091, 465] width 50 height 10
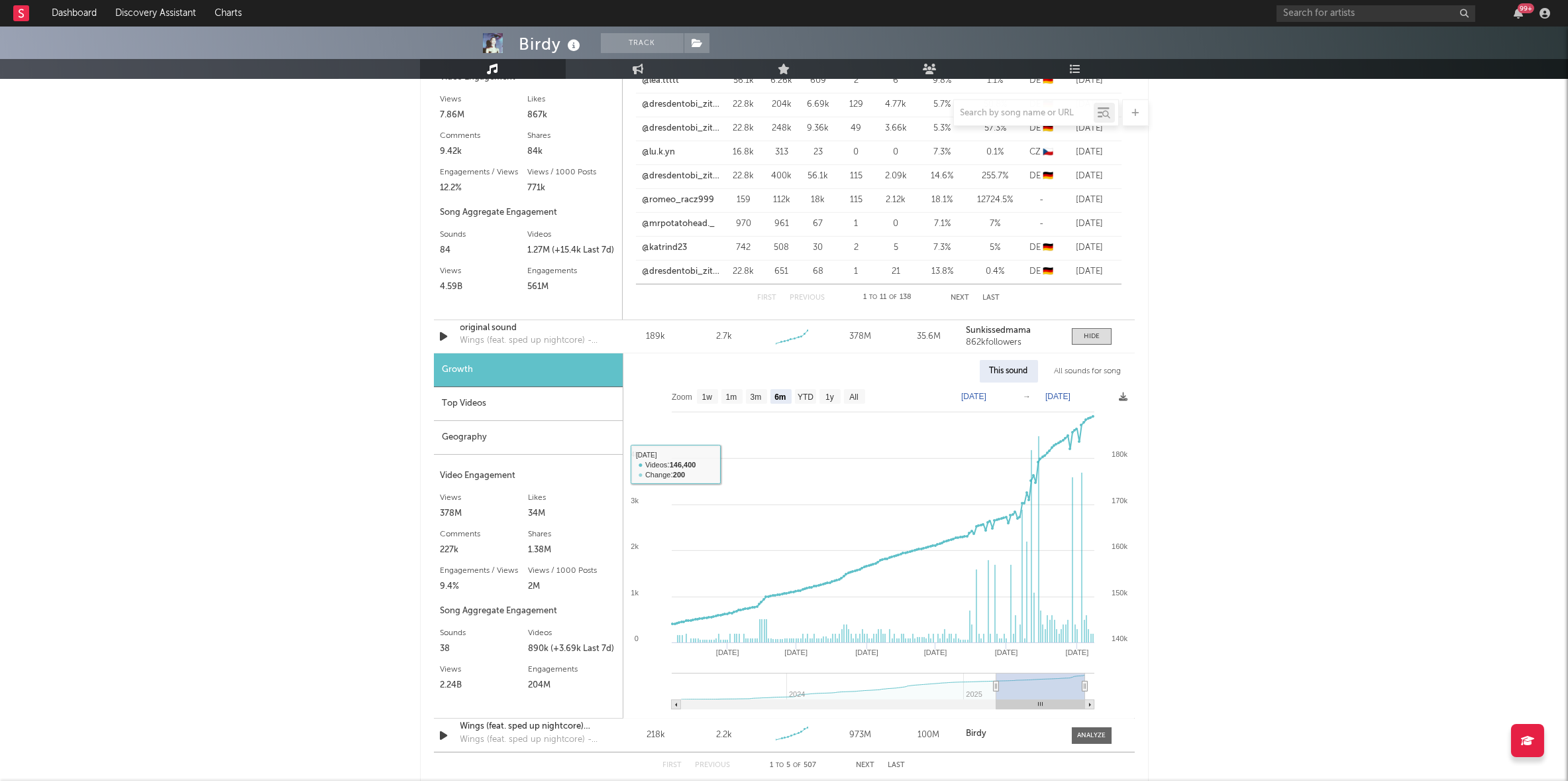
scroll to position [1972, 0]
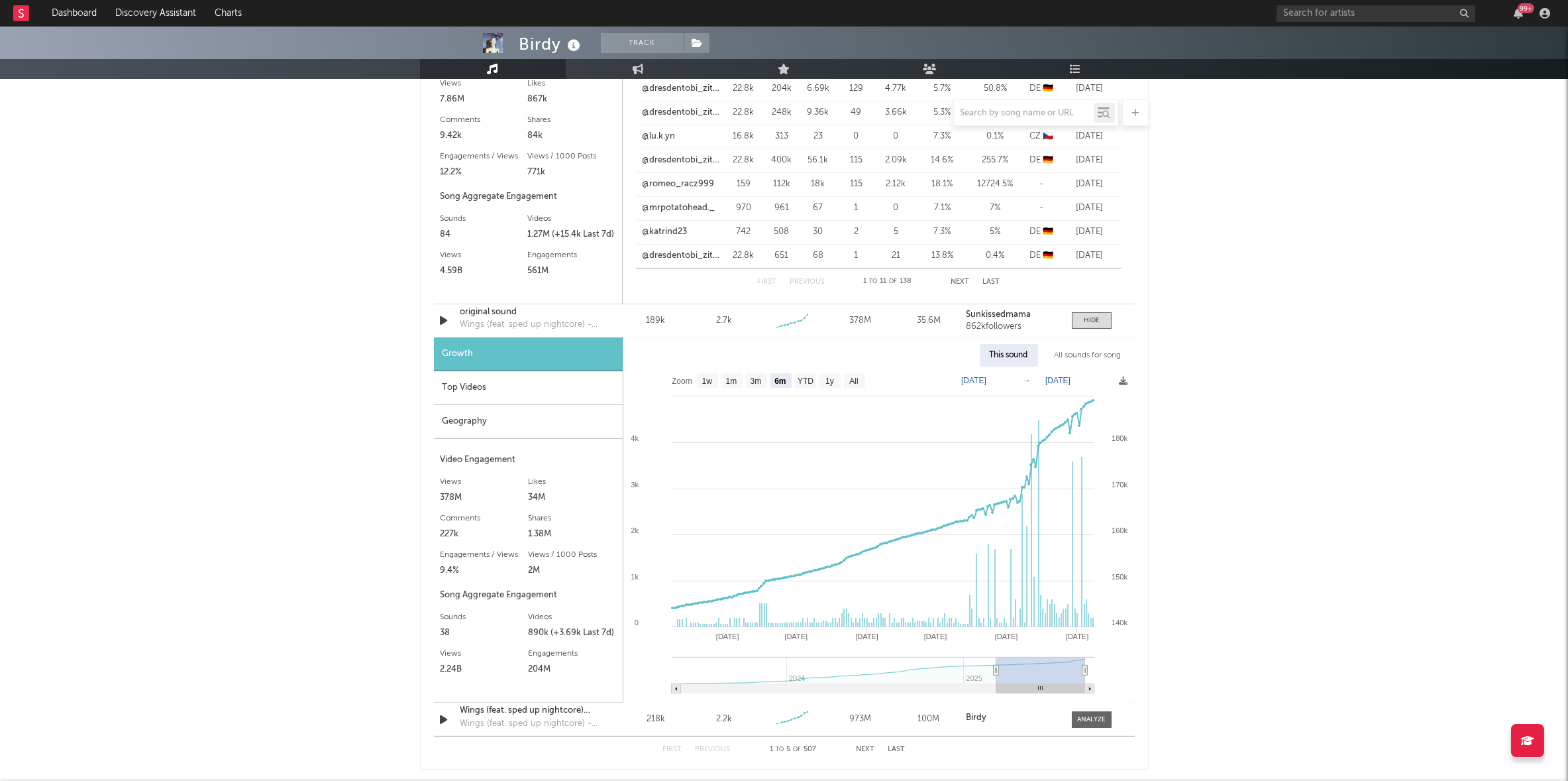
click at [479, 397] on div "Top Videos" at bounding box center [528, 387] width 189 height 34
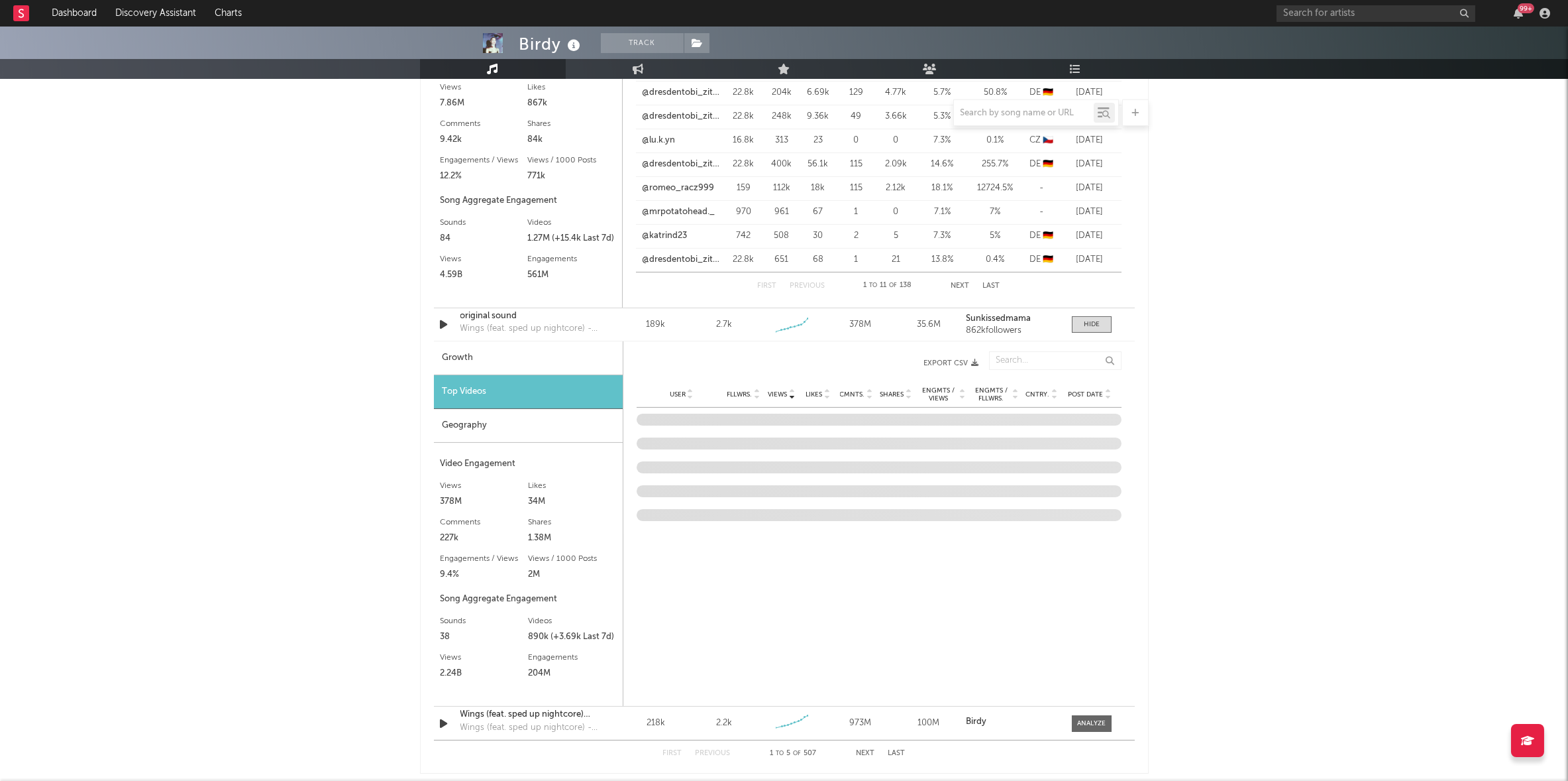
scroll to position [1968, 0]
click at [1097, 392] on span "Post Date" at bounding box center [1086, 394] width 35 height 8
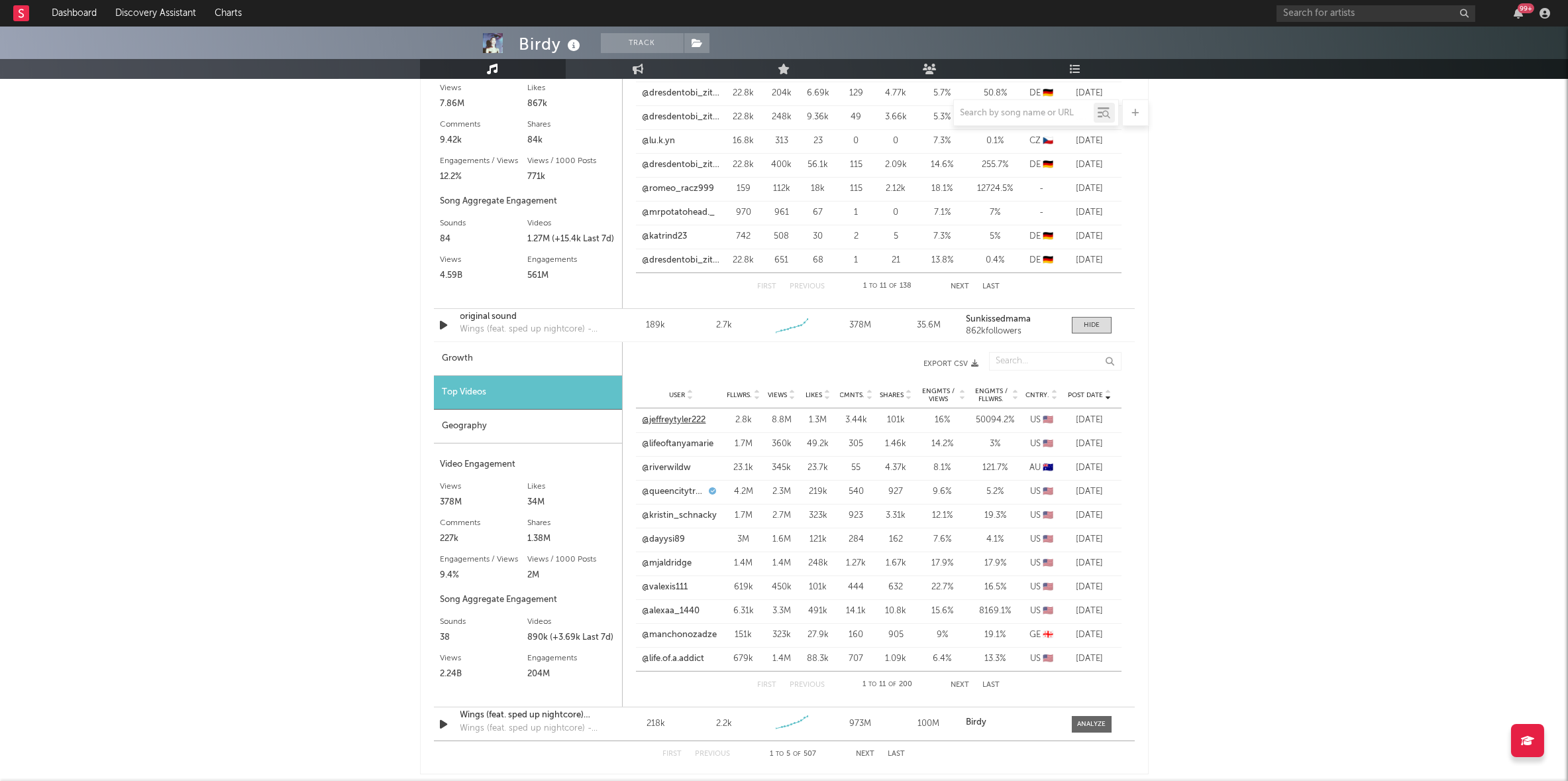
click at [697, 414] on link "@jeffreytyler222" at bounding box center [674, 419] width 64 height 13
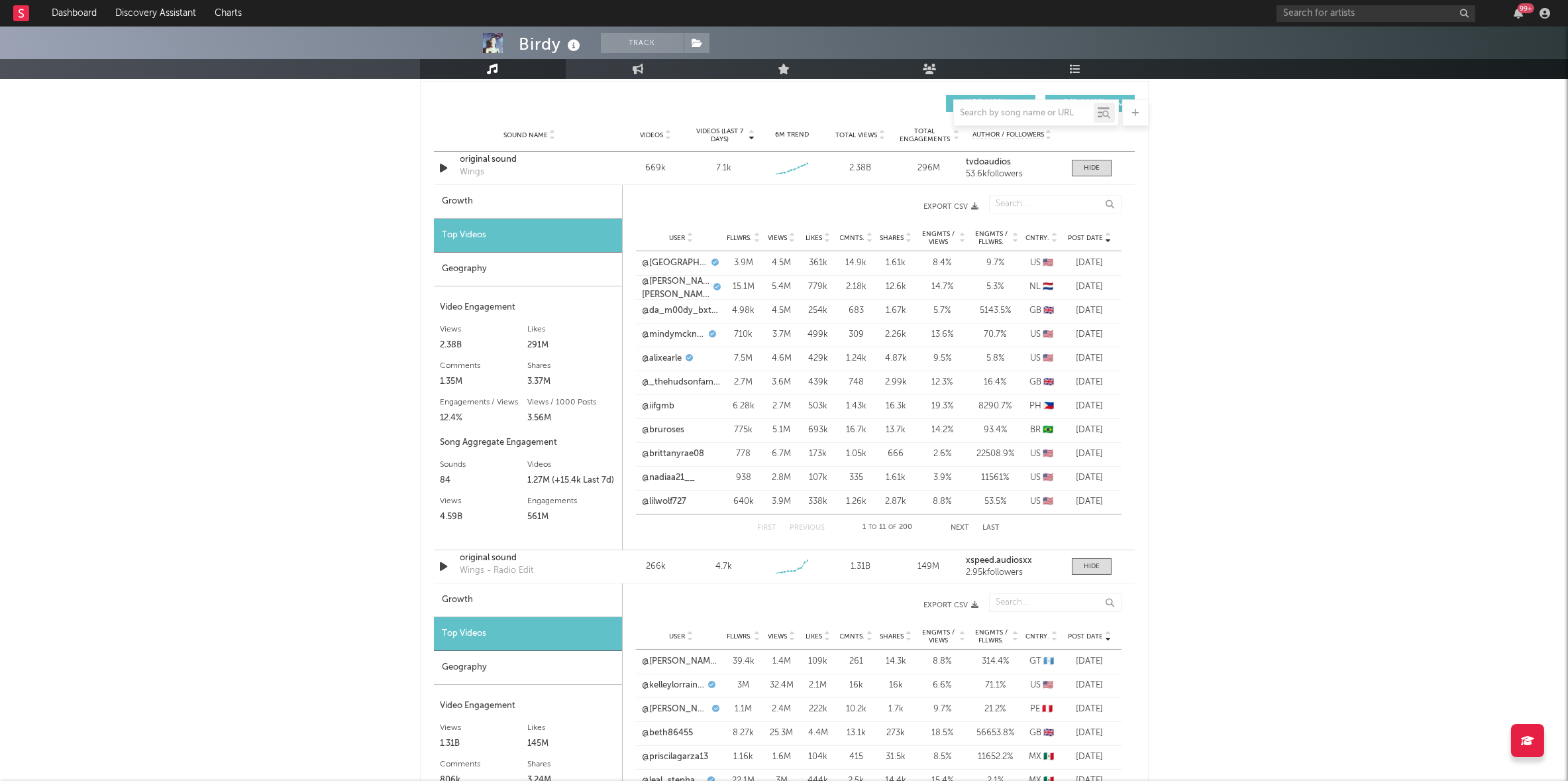
scroll to position [923, 0]
